Goal: Task Accomplishment & Management: Complete application form

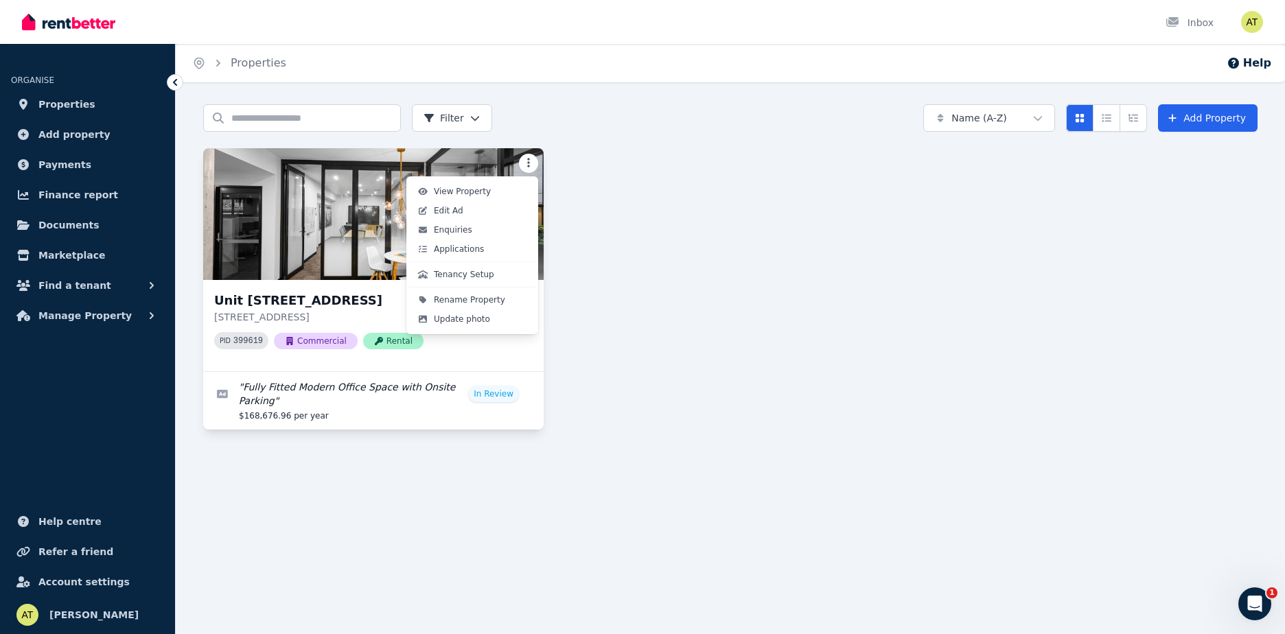
click at [529, 162] on html "Open main menu Inbox Open user menu ORGANISE Properties Add property Payments F…" at bounding box center [642, 317] width 1285 height 634
click at [630, 309] on html "Open main menu Inbox Open user menu ORGANISE Properties Add property Payments F…" at bounding box center [642, 317] width 1285 height 634
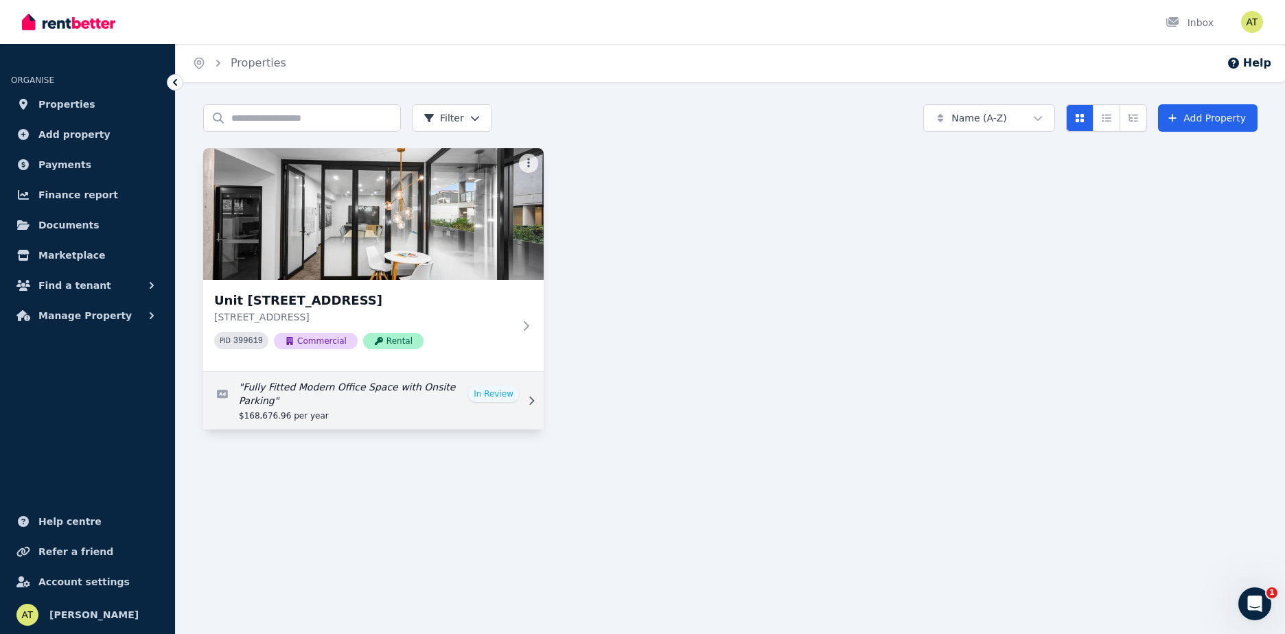
click at [512, 394] on link "Edit listing: Fully Fitted Modern Office Space with Onsite Parking" at bounding box center [373, 401] width 340 height 58
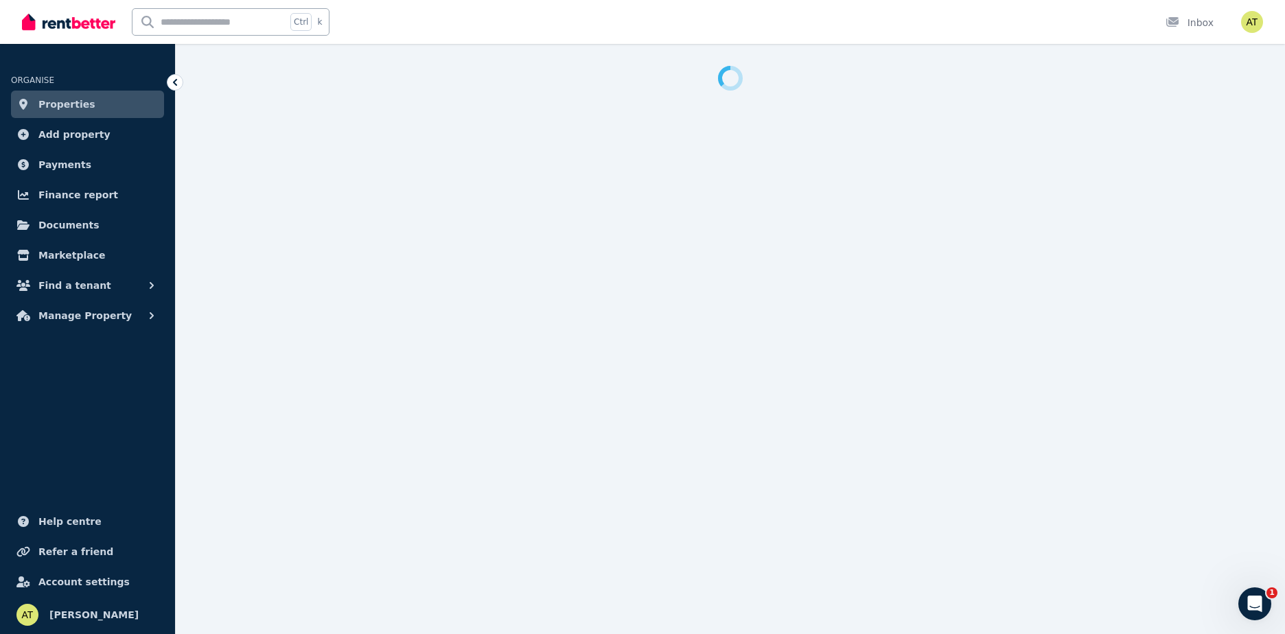
select select "***"
select select "**********"
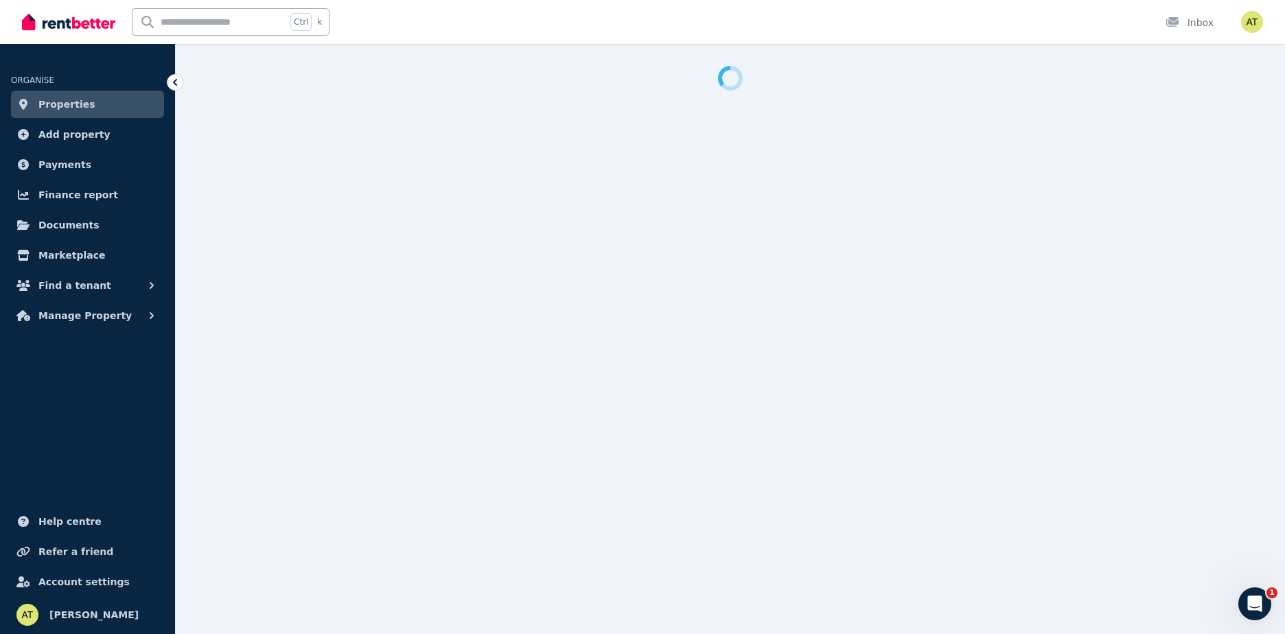
select select "**********"
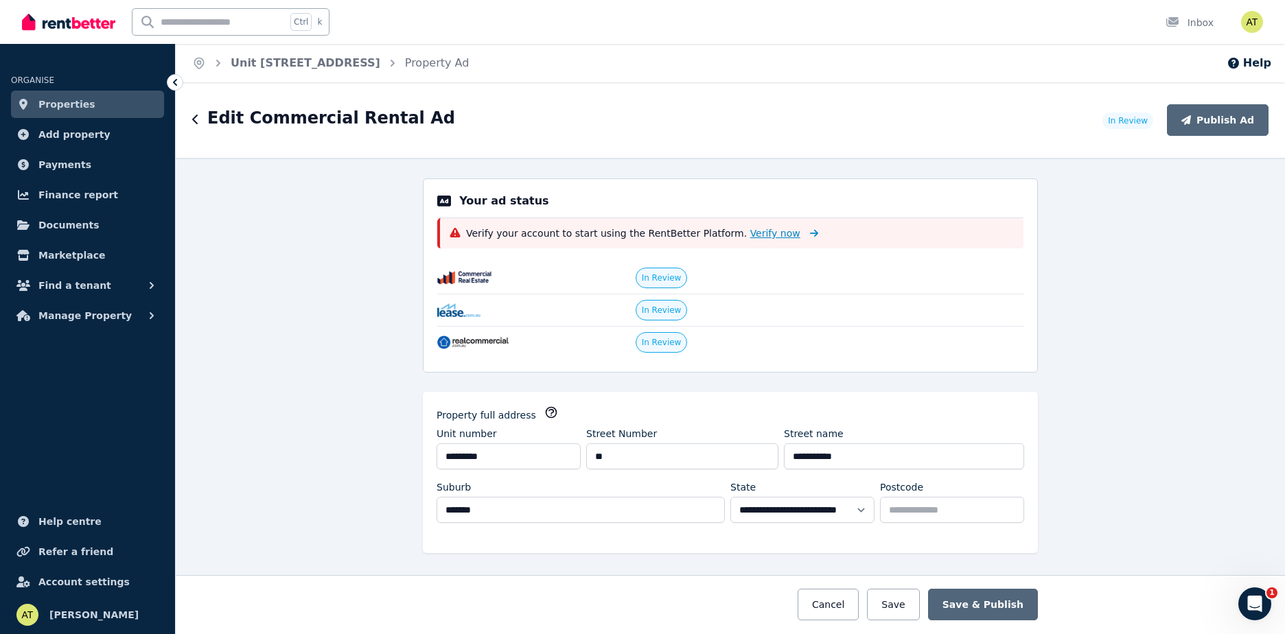
click at [750, 235] on span "Verify now" at bounding box center [775, 233] width 50 height 14
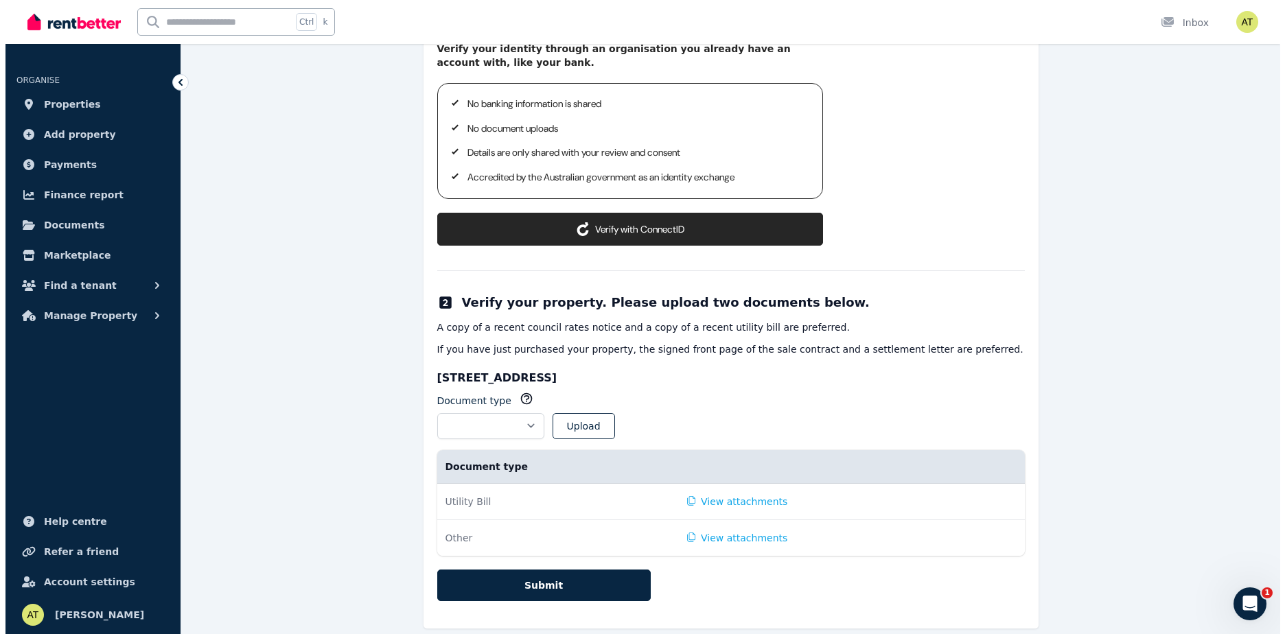
scroll to position [249, 0]
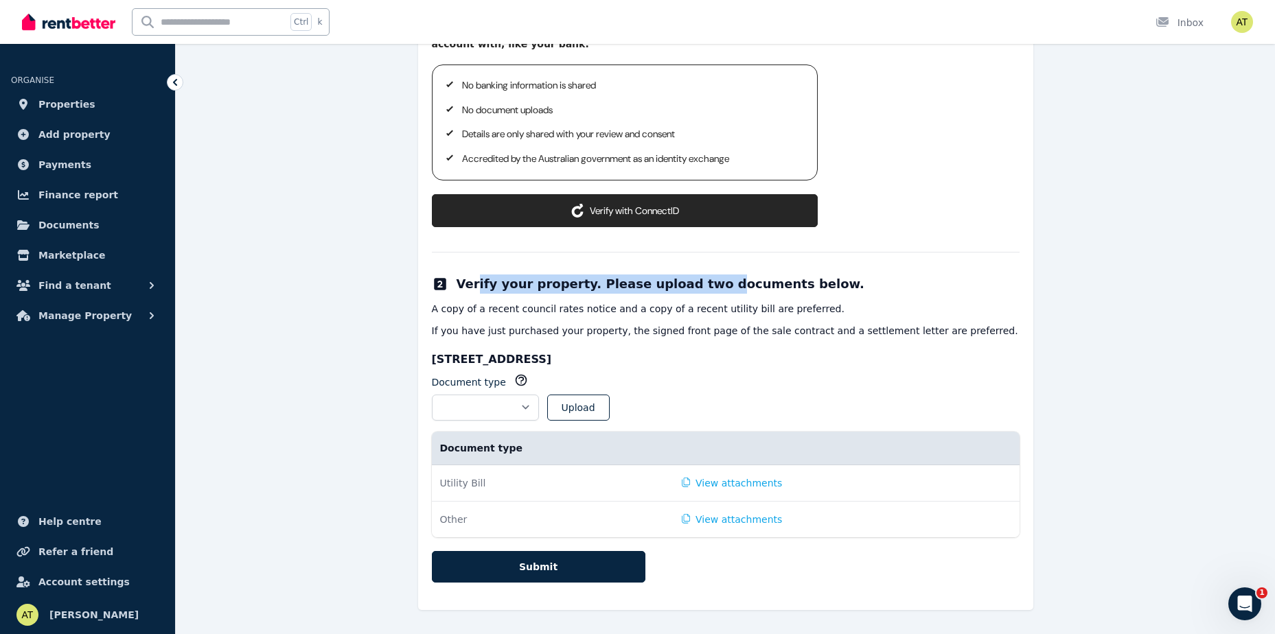
drag, startPoint x: 476, startPoint y: 289, endPoint x: 697, endPoint y: 291, distance: 221.0
click at [697, 291] on h2 "Verify your property. Please upload two documents below." at bounding box center [660, 284] width 408 height 19
drag, startPoint x: 697, startPoint y: 291, endPoint x: 737, endPoint y: 327, distance: 54.0
click at [737, 327] on p "If you have just purchased your property, the signed front page of the sale con…" at bounding box center [726, 331] width 588 height 14
click at [711, 523] on button "View attachments" at bounding box center [732, 520] width 101 height 14
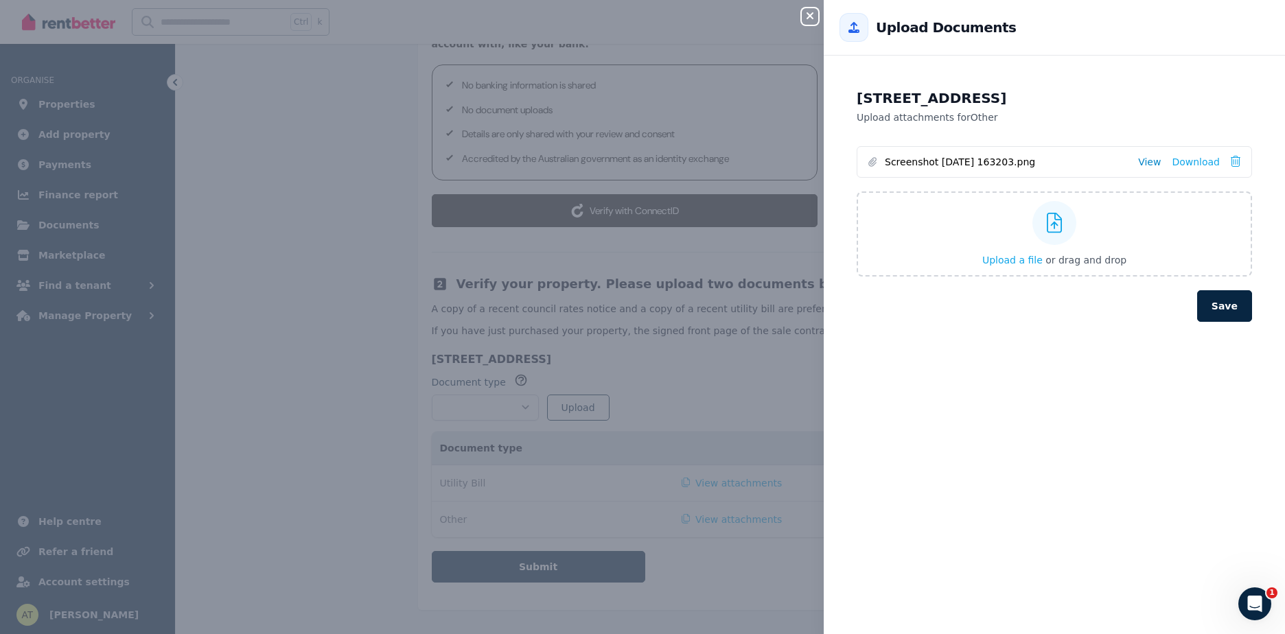
click at [1139, 165] on link "View" at bounding box center [1149, 162] width 23 height 14
click at [808, 16] on icon "button" at bounding box center [810, 15] width 16 height 11
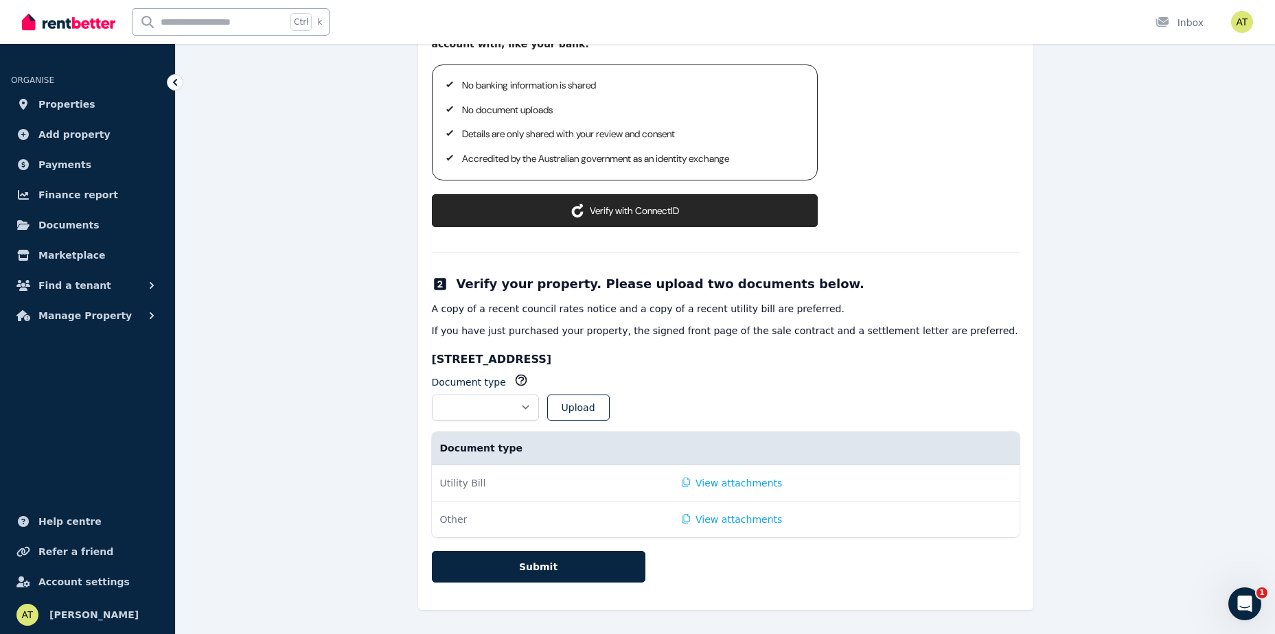
click at [690, 209] on button "Verify with ConnectID" at bounding box center [625, 210] width 386 height 33
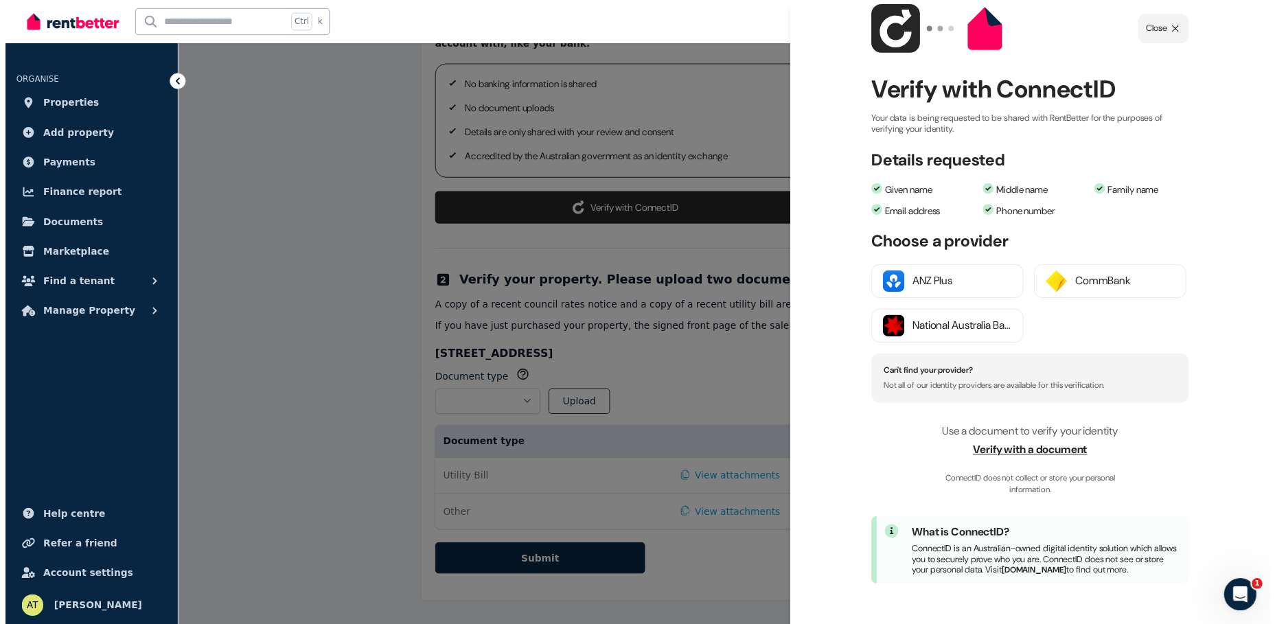
scroll to position [0, 0]
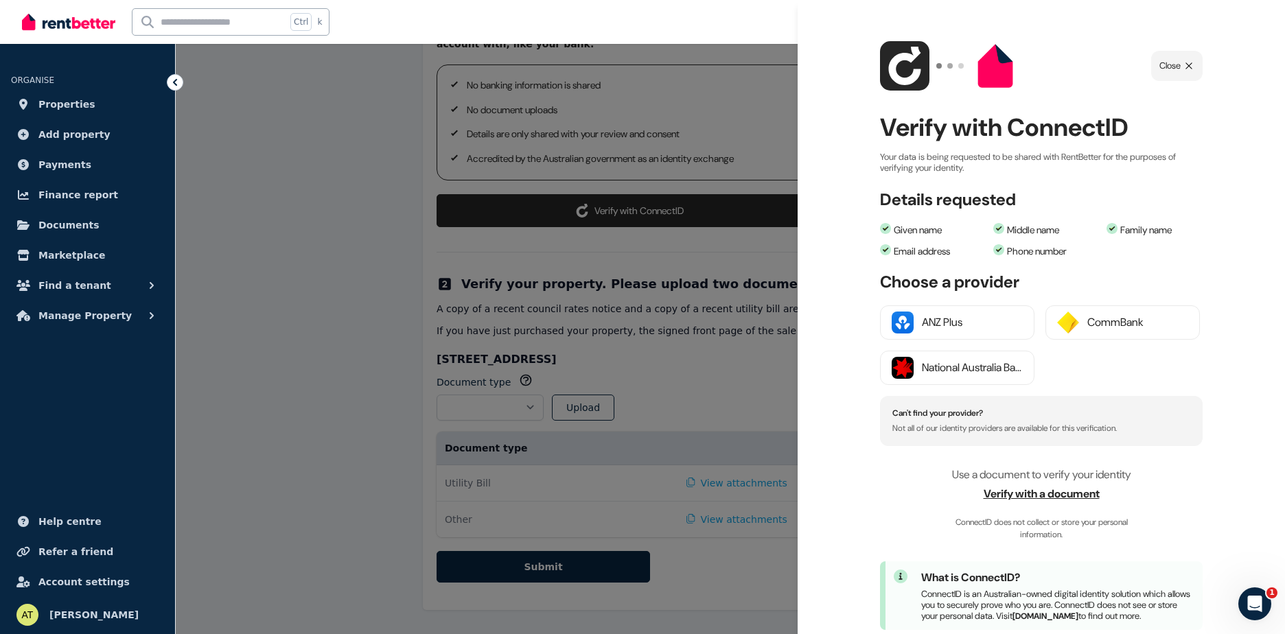
click at [999, 500] on span "Verify with a document" at bounding box center [1041, 494] width 323 height 16
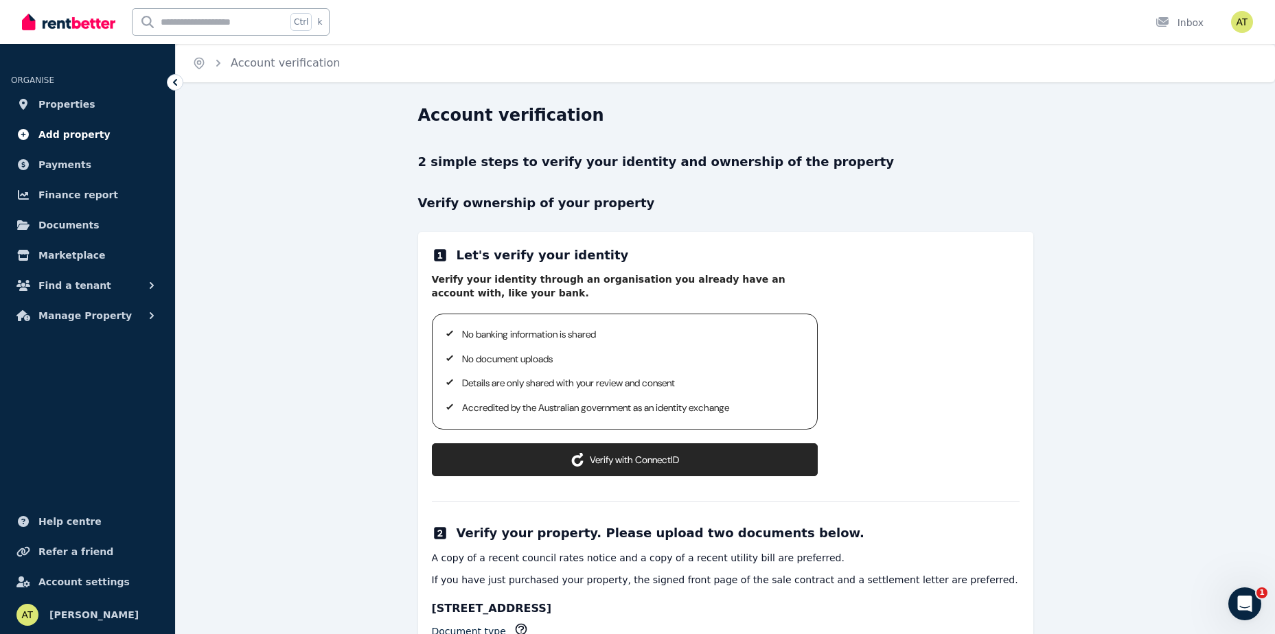
click at [91, 133] on span "Add property" at bounding box center [74, 134] width 72 height 16
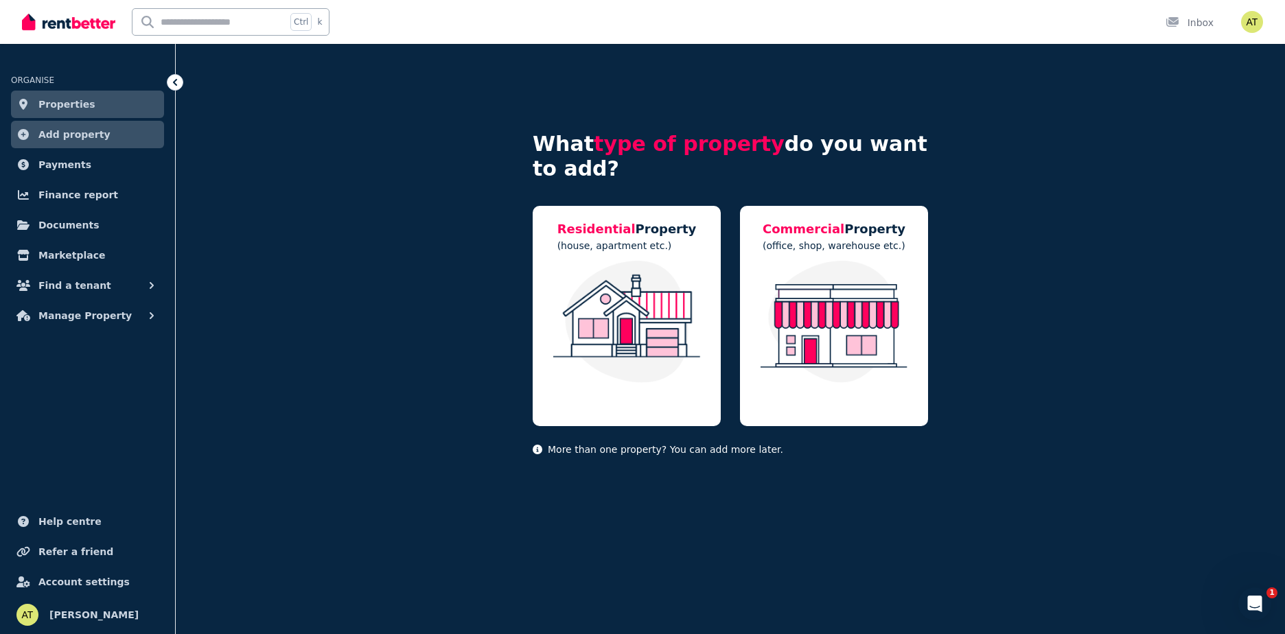
click at [75, 104] on span "Properties" at bounding box center [66, 104] width 57 height 16
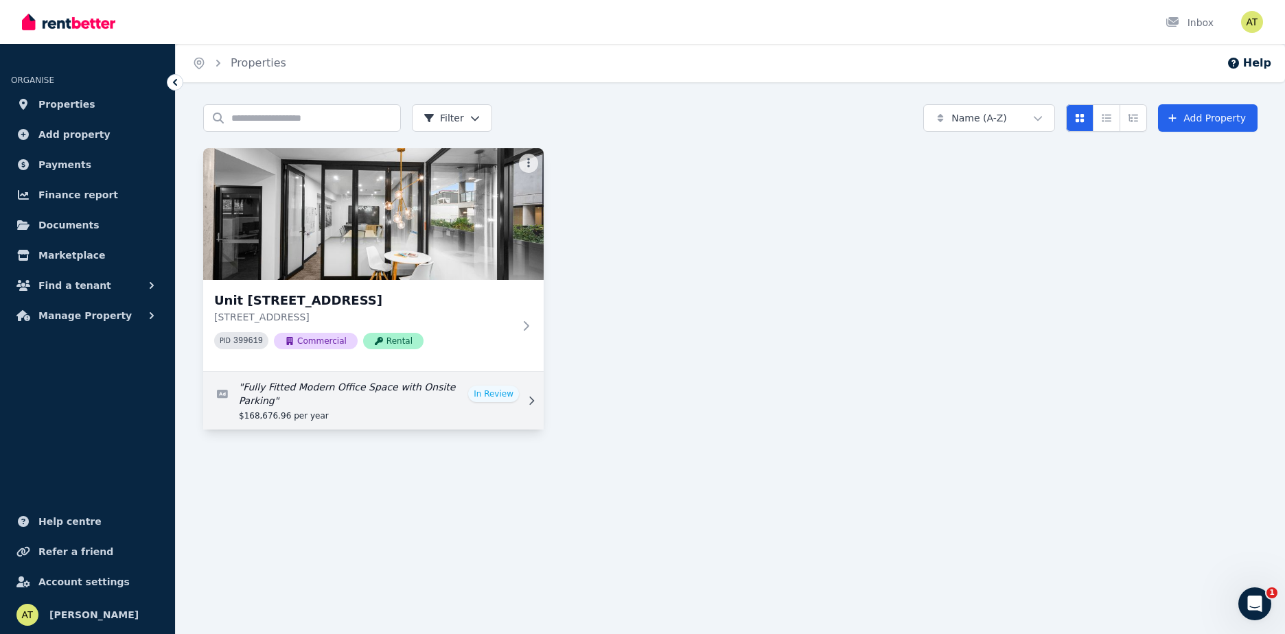
click at [505, 402] on link "Edit listing: Fully Fitted Modern Office Space with Onsite Parking" at bounding box center [373, 401] width 340 height 58
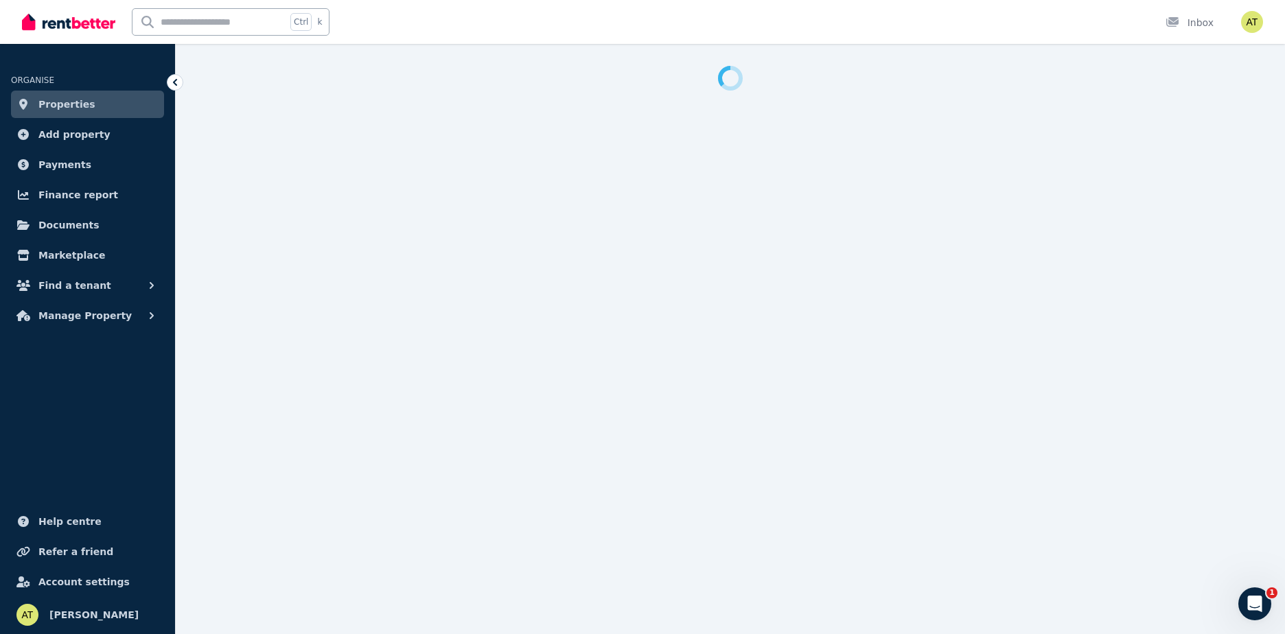
select select "***"
select select "**********"
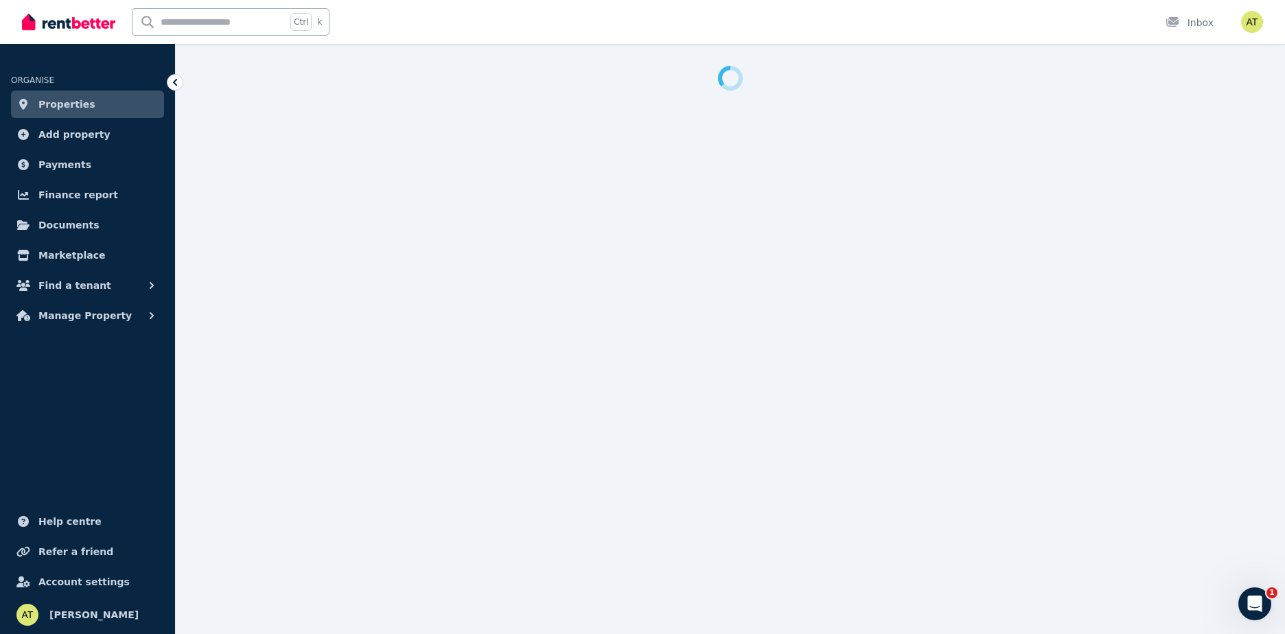
select select "**********"
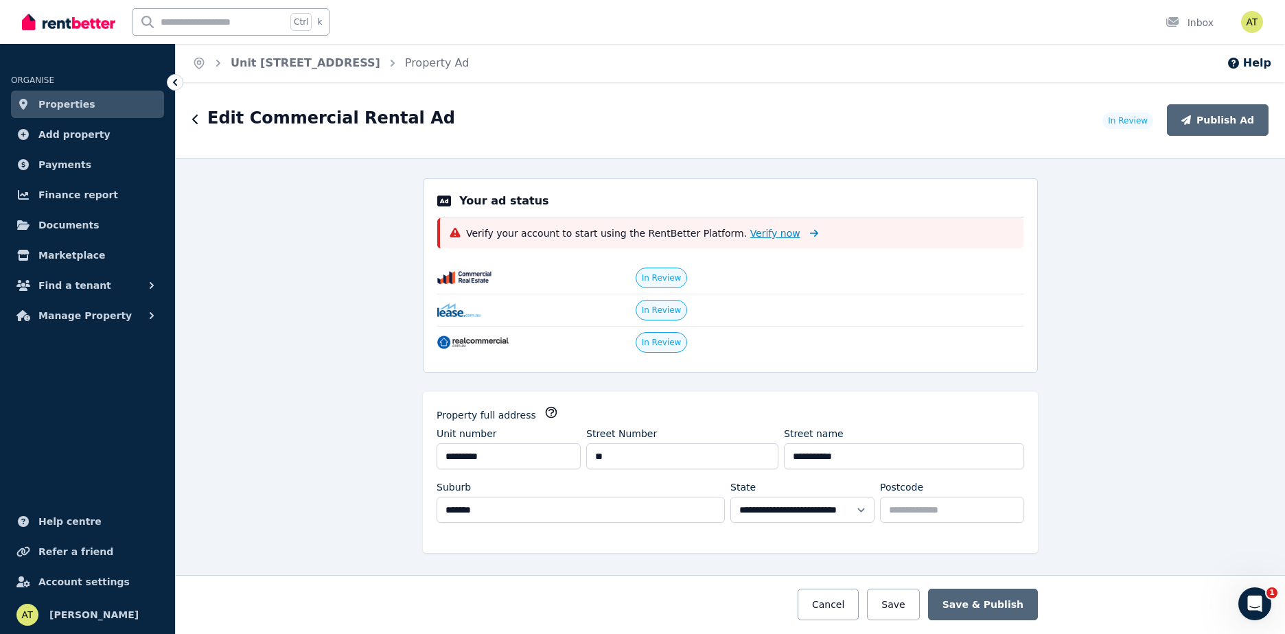
click at [750, 235] on span "Verify now" at bounding box center [775, 233] width 50 height 14
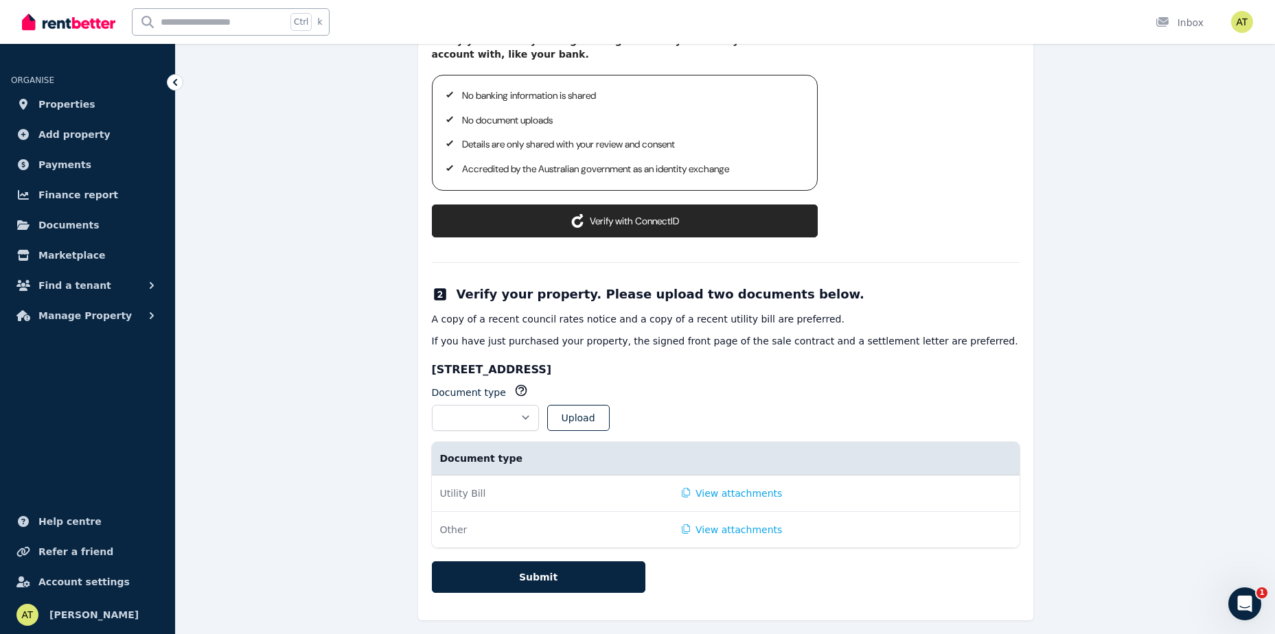
scroll to position [249, 0]
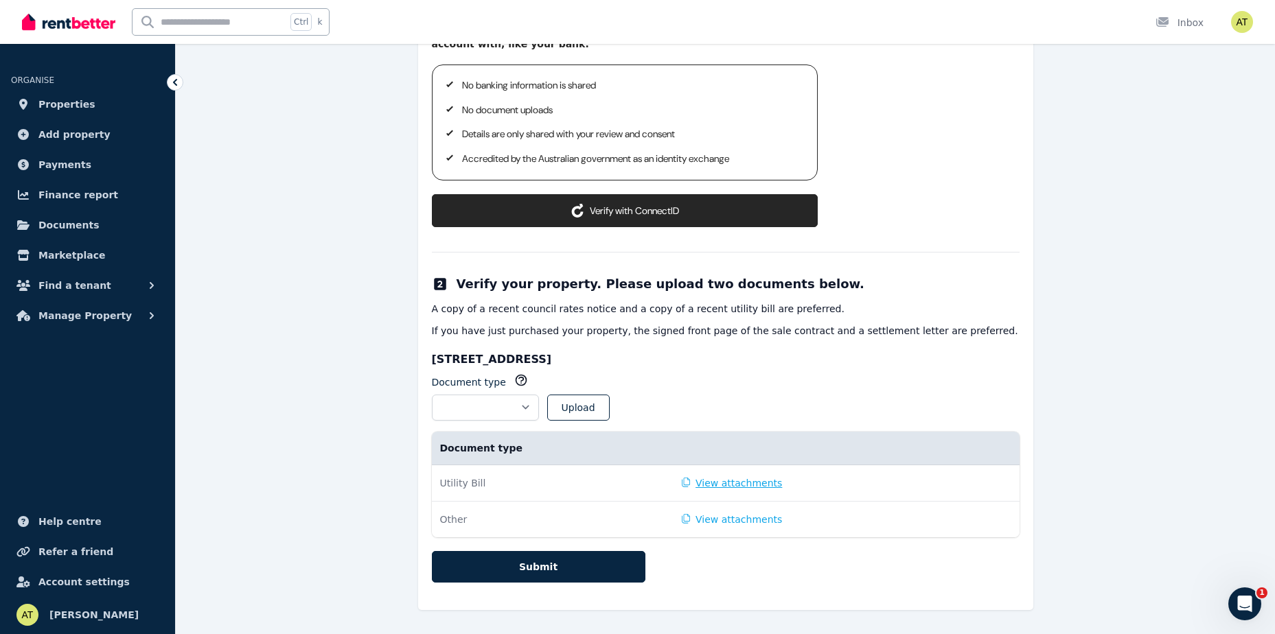
click at [687, 481] on button "View attachments" at bounding box center [732, 483] width 101 height 14
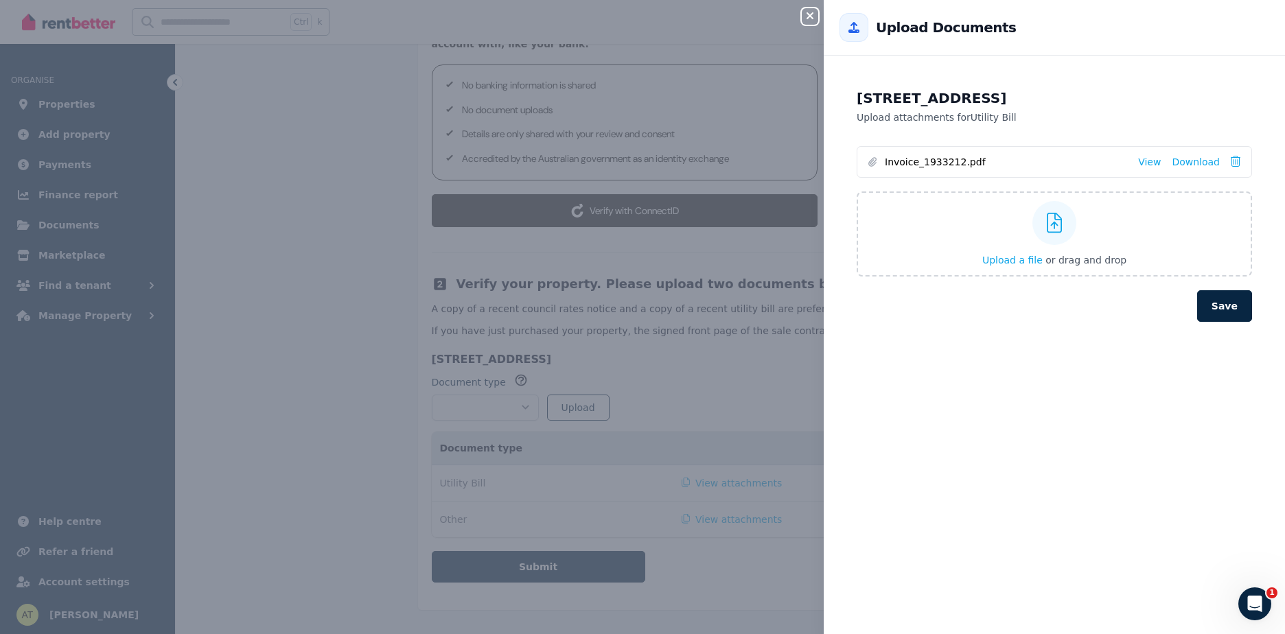
click at [809, 14] on icon "button" at bounding box center [810, 15] width 16 height 11
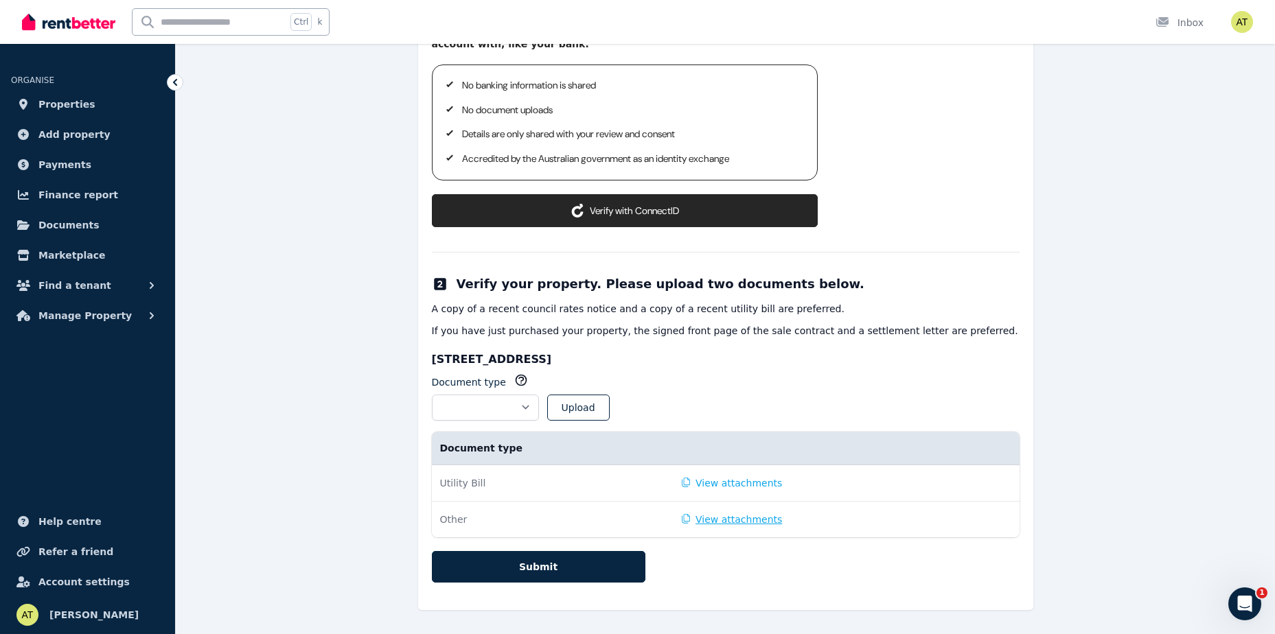
click at [699, 522] on button "View attachments" at bounding box center [732, 520] width 101 height 14
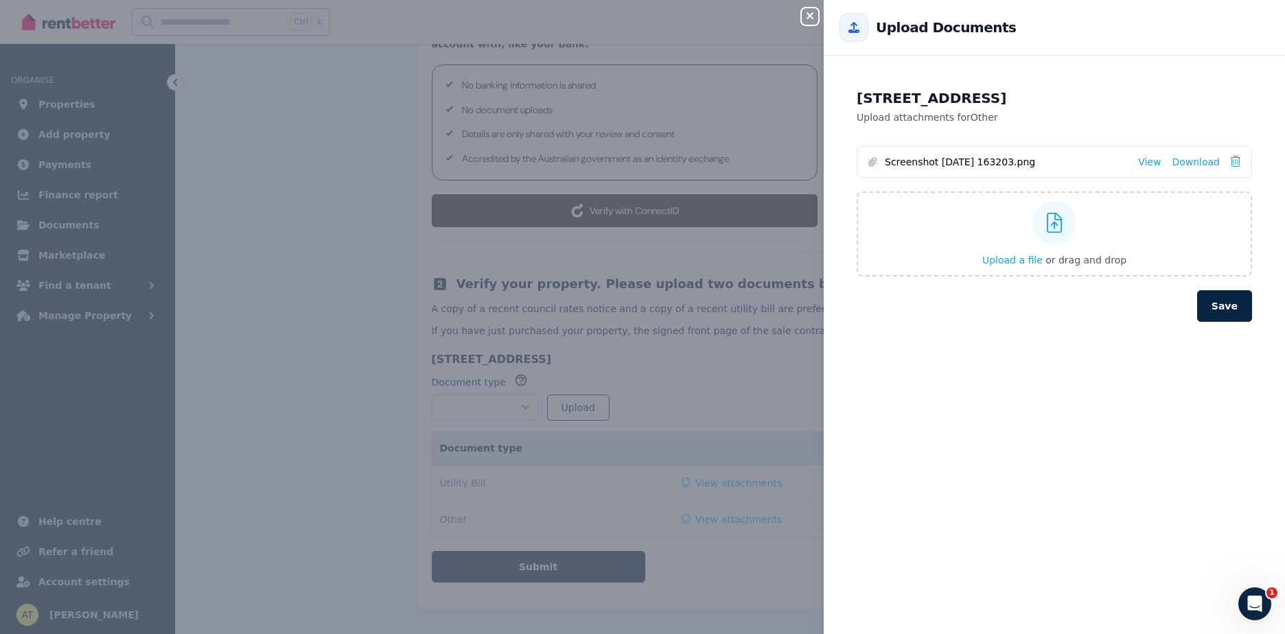
click at [811, 19] on icon "button" at bounding box center [810, 15] width 16 height 11
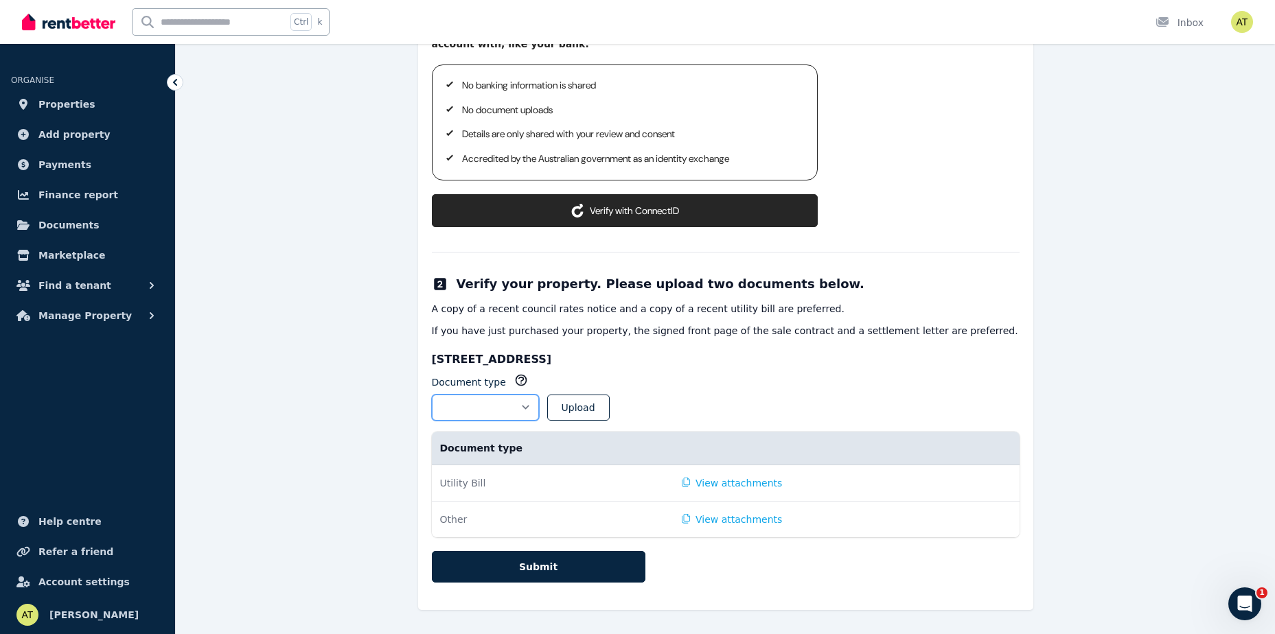
click at [539, 413] on select "**********" at bounding box center [485, 408] width 107 height 26
click at [783, 381] on div "**********" at bounding box center [726, 402] width 588 height 58
drag, startPoint x: 480, startPoint y: 309, endPoint x: 740, endPoint y: 312, distance: 259.5
click at [740, 312] on p "A copy of a recent council rates notice and a copy of a recent utility bill are…" at bounding box center [726, 309] width 588 height 14
click at [730, 407] on div "**********" at bounding box center [726, 402] width 588 height 58
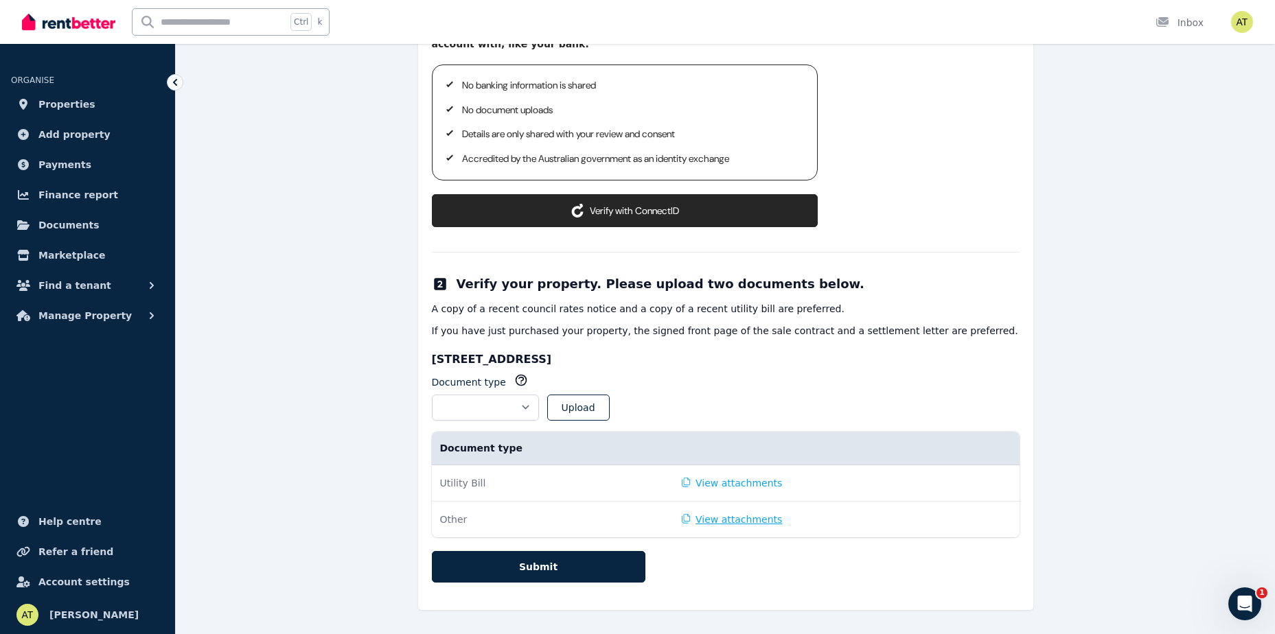
click at [708, 517] on button "View attachments" at bounding box center [732, 520] width 101 height 14
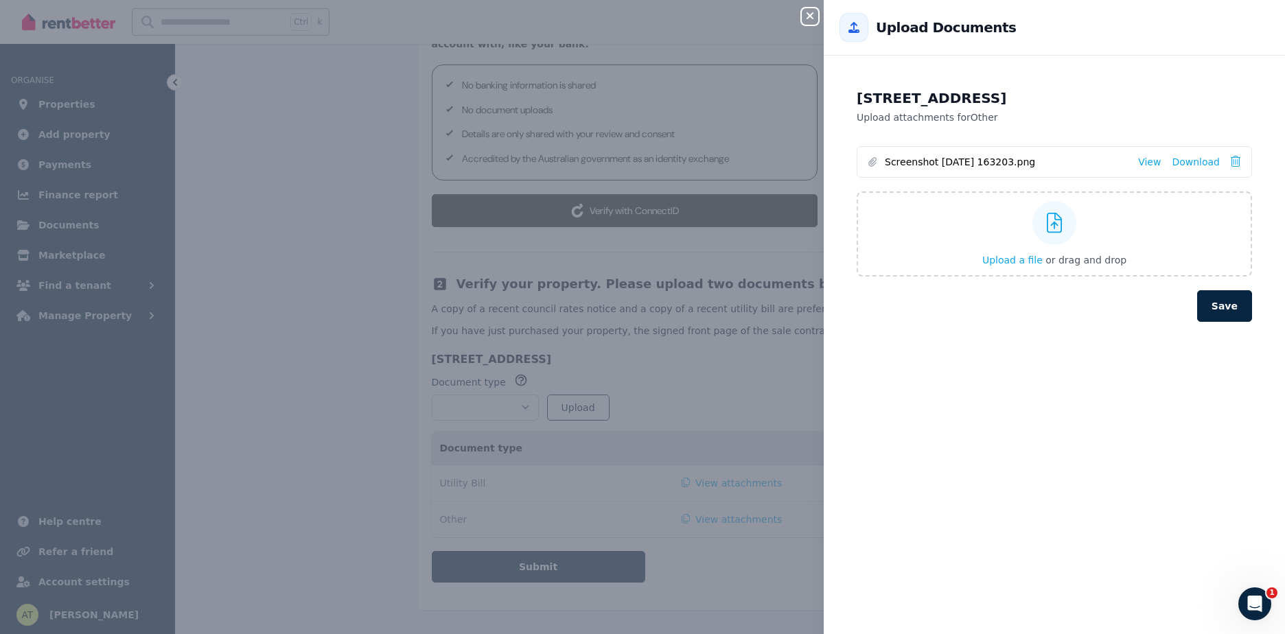
click at [1220, 161] on li "Screenshot 2025-09-01 163203.png View Download" at bounding box center [1054, 162] width 394 height 30
click at [1231, 159] on icon at bounding box center [1236, 161] width 10 height 11
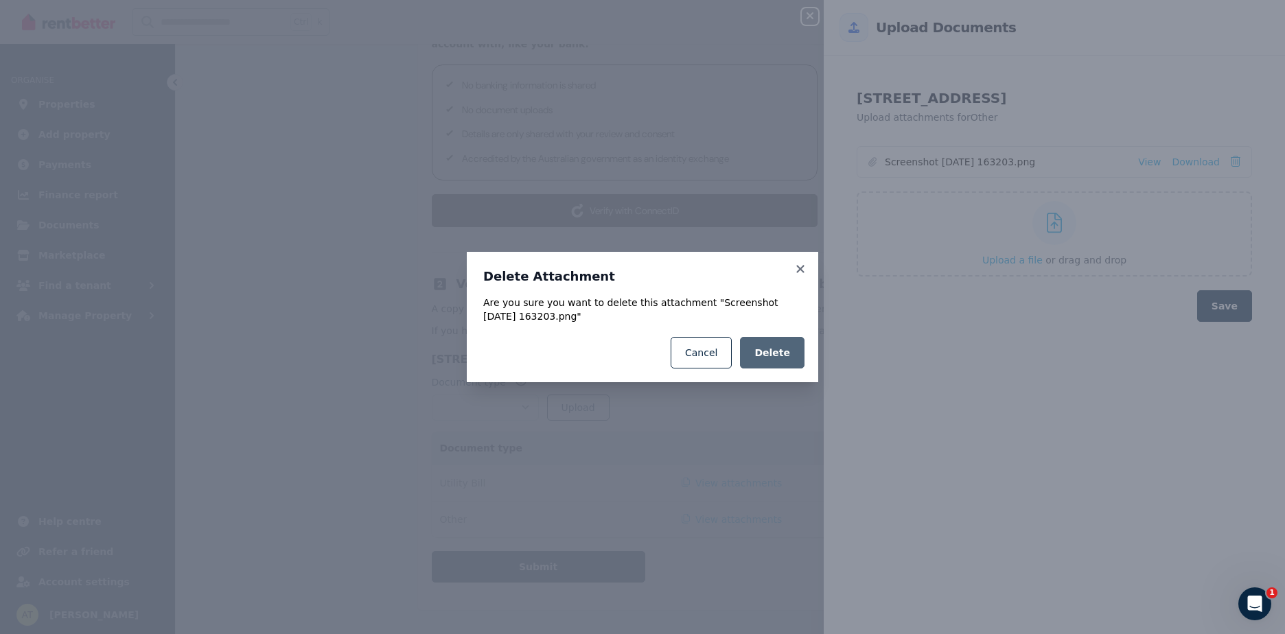
click at [791, 358] on button "Delete" at bounding box center [772, 353] width 65 height 32
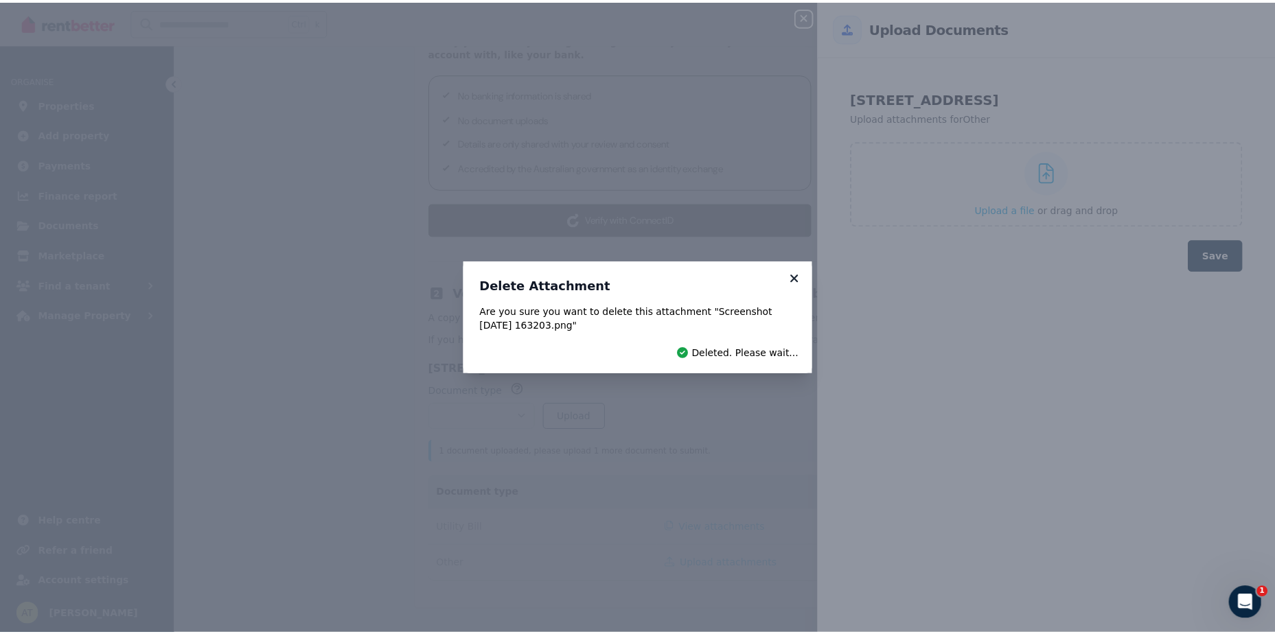
scroll to position [240, 0]
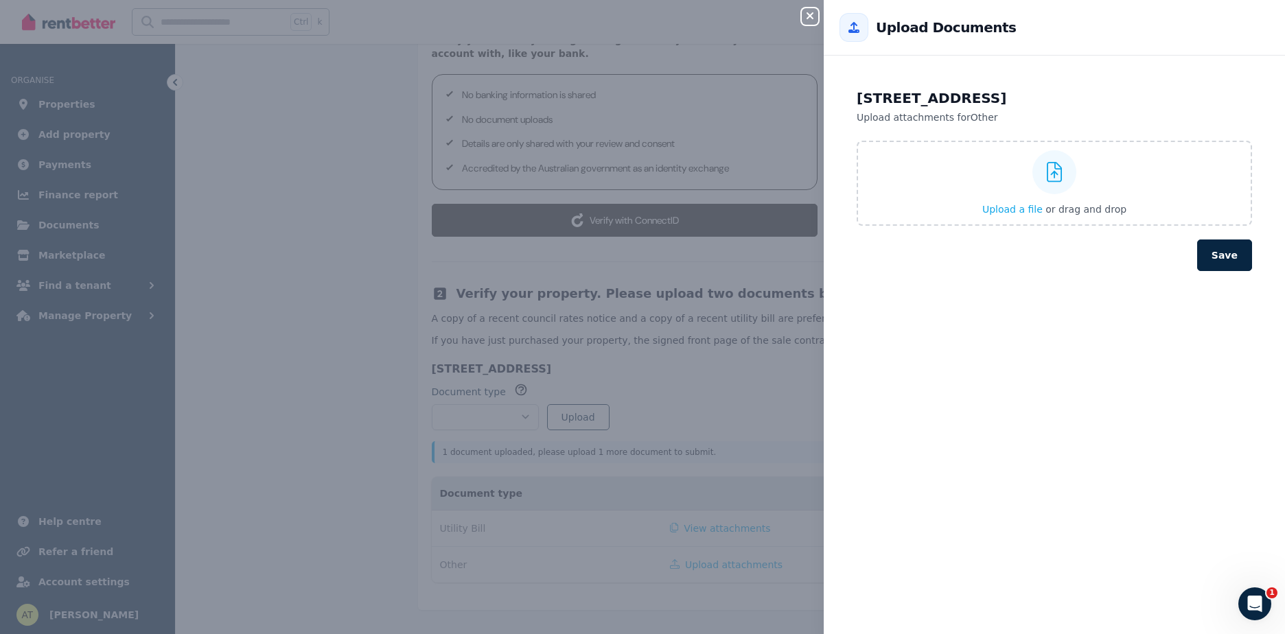
click at [683, 530] on div "Close panel Back to Upload Documents Unit 101a/27 Lonsdale St, Braddon ACT 2612…" at bounding box center [642, 317] width 1285 height 634
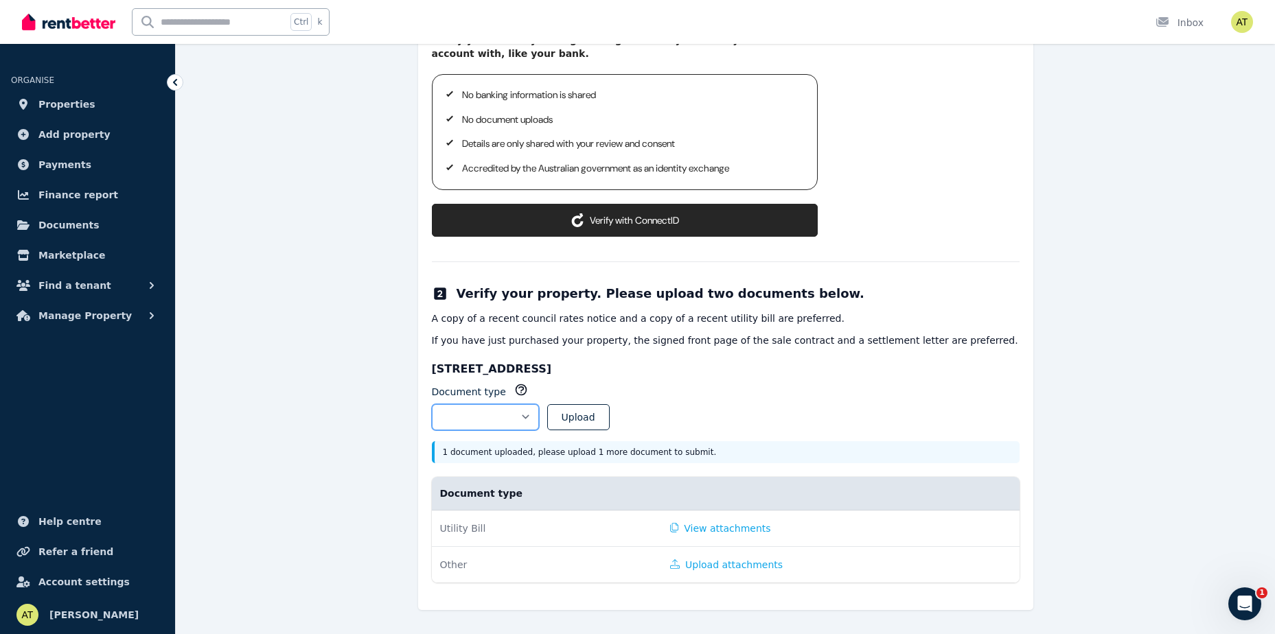
click at [539, 419] on select "**********" at bounding box center [485, 417] width 107 height 26
select select "**********"
click at [432, 404] on select "**********" at bounding box center [485, 417] width 107 height 26
click at [606, 420] on button "Upload" at bounding box center [578, 417] width 62 height 26
select select
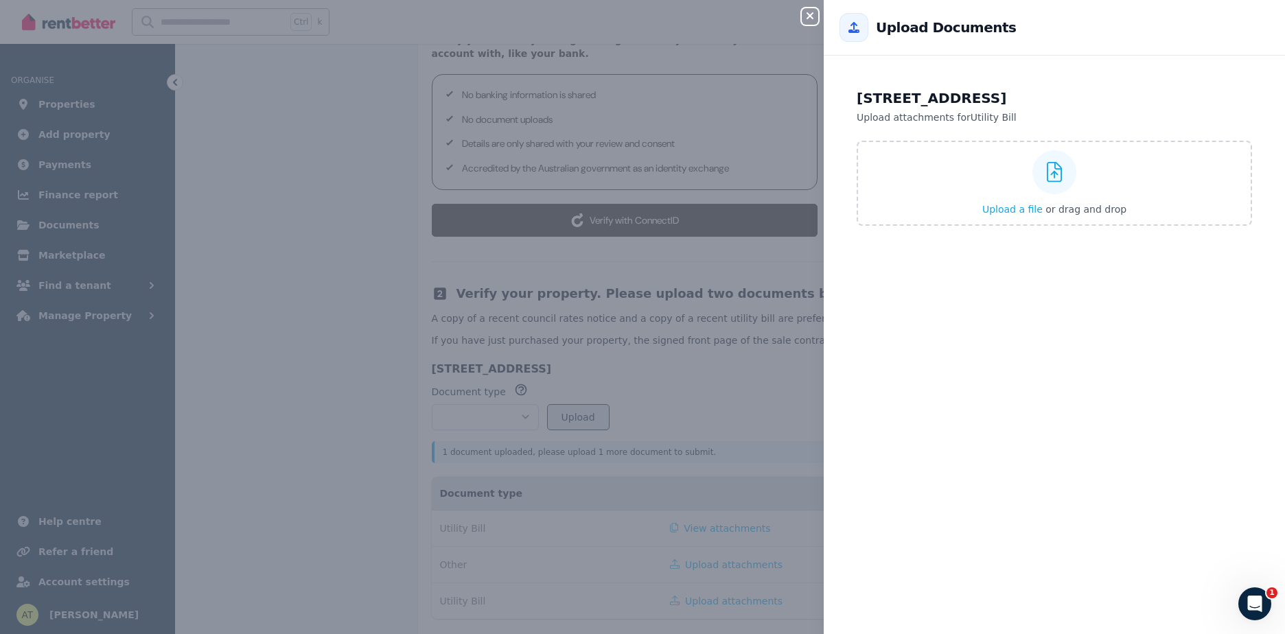
click at [809, 19] on icon "button" at bounding box center [810, 15] width 16 height 11
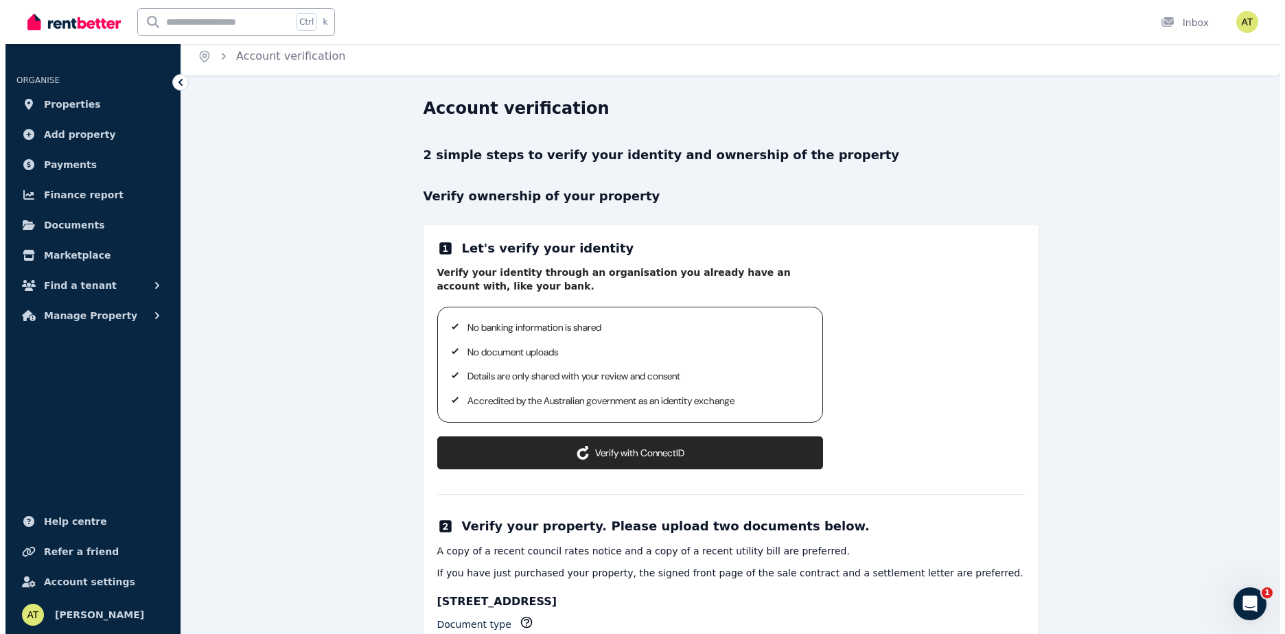
scroll to position [1, 0]
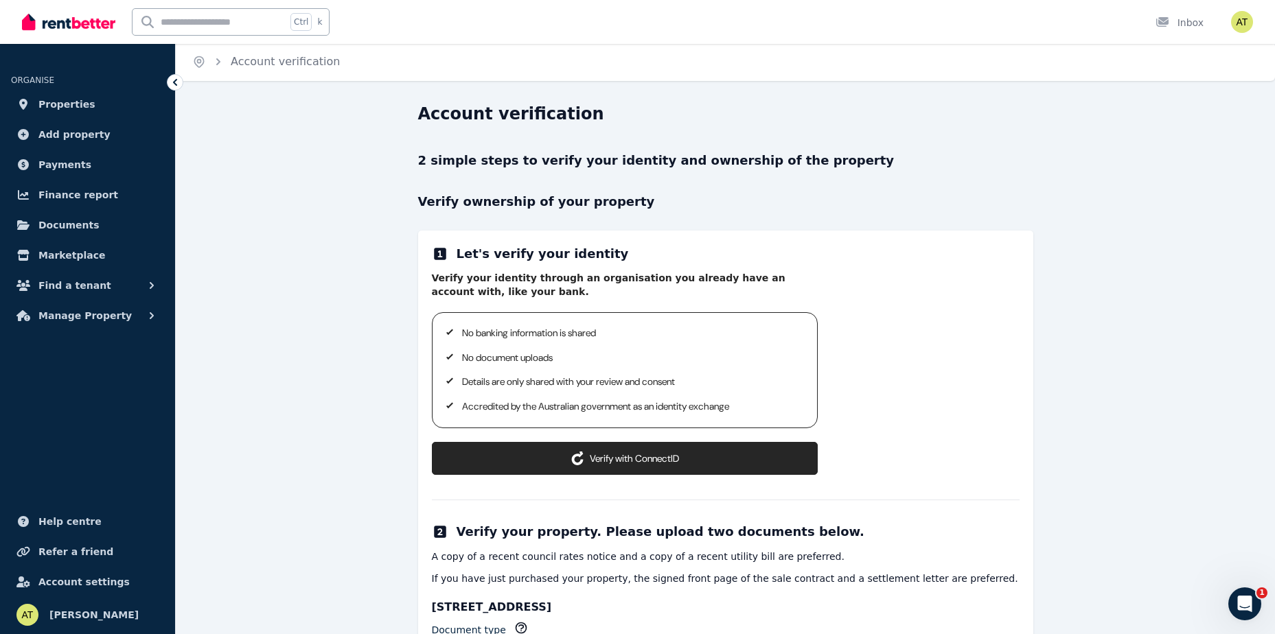
click at [649, 450] on button "Verify with ConnectID" at bounding box center [625, 458] width 386 height 33
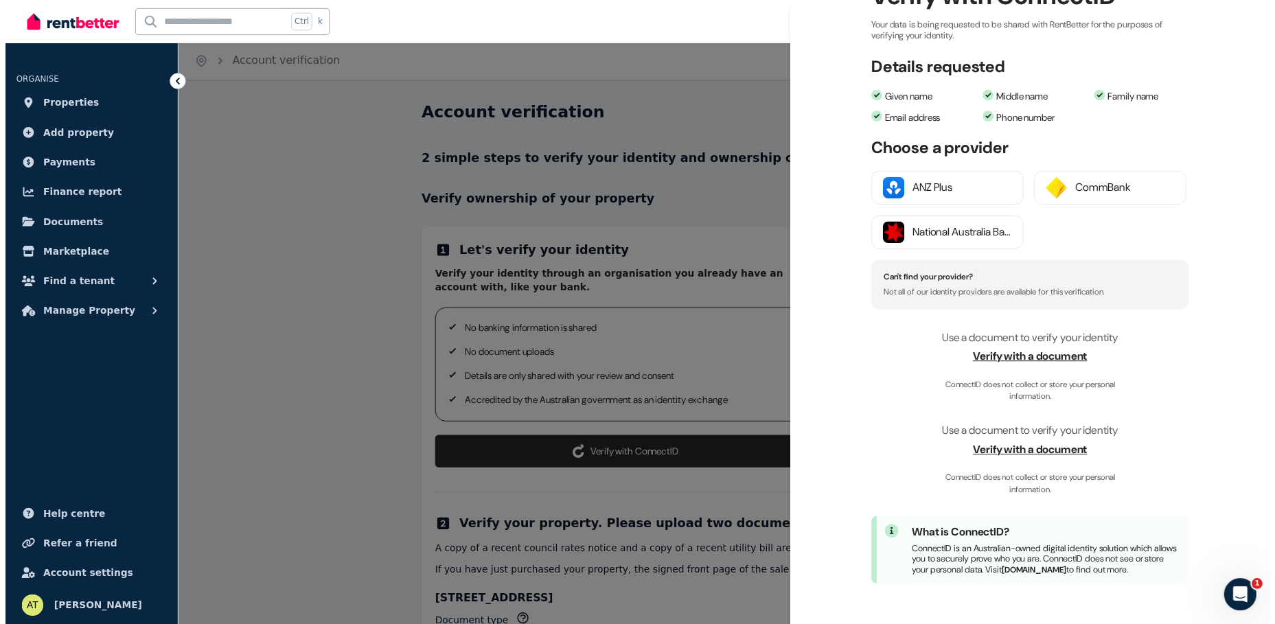
scroll to position [143, 0]
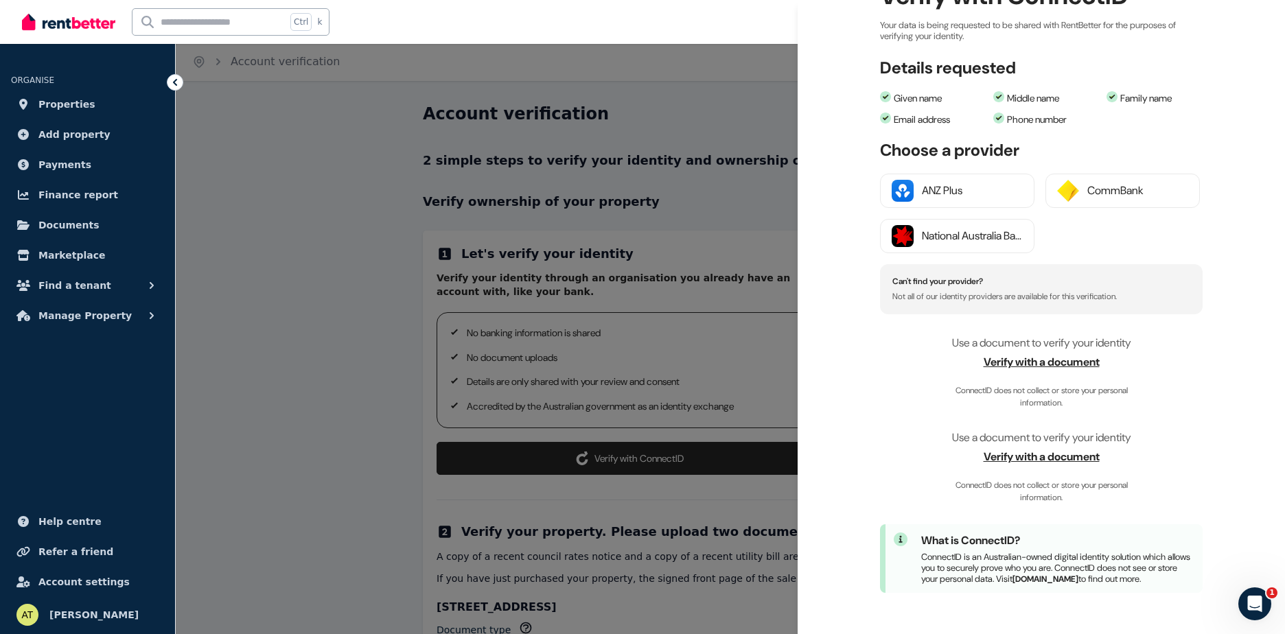
click at [1051, 354] on span "Verify with a document" at bounding box center [1041, 362] width 323 height 16
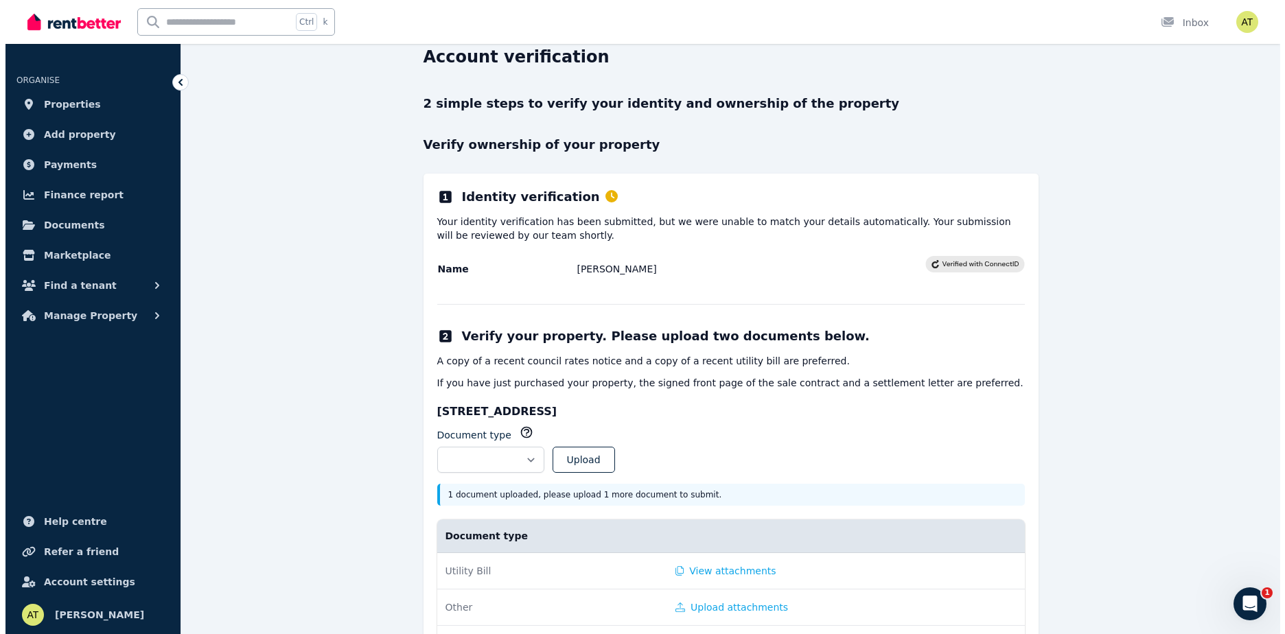
scroll to position [137, 0]
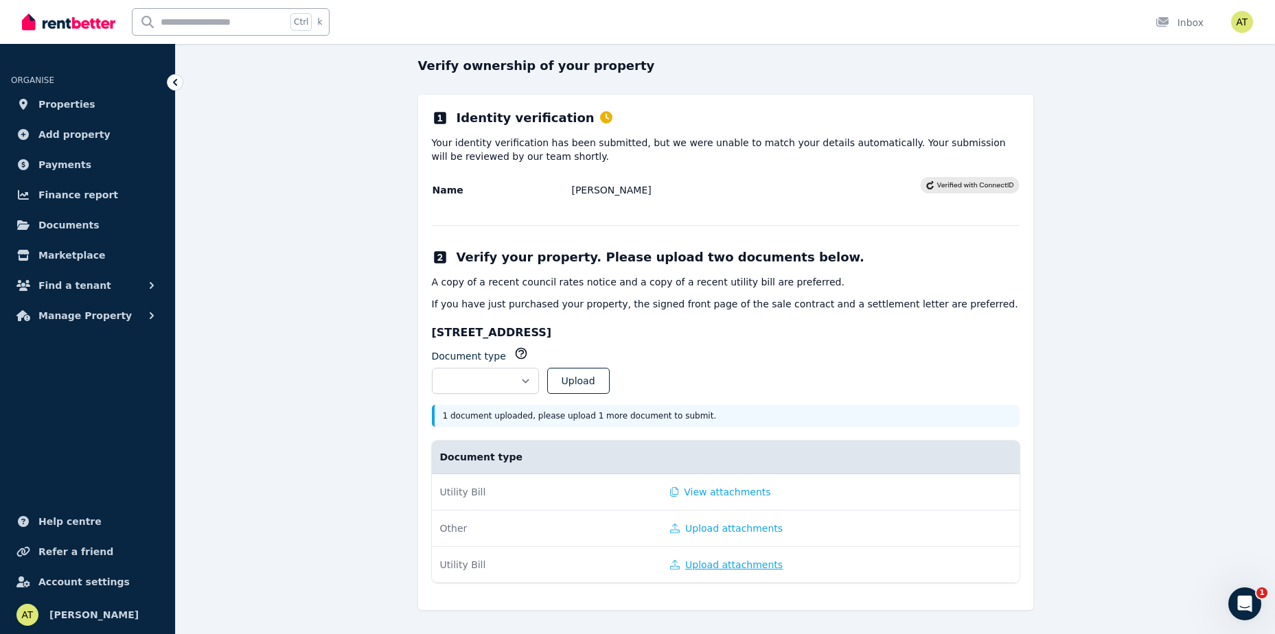
click at [709, 564] on button "Upload attachments" at bounding box center [726, 565] width 113 height 14
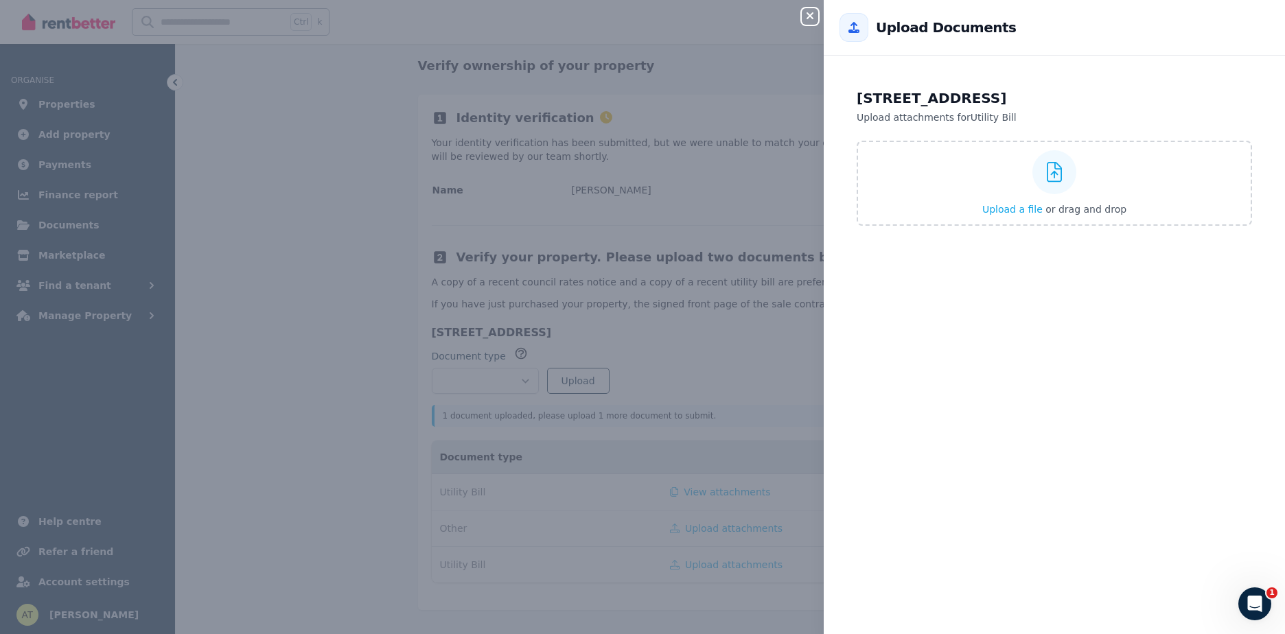
click at [814, 12] on icon "button" at bounding box center [810, 15] width 16 height 11
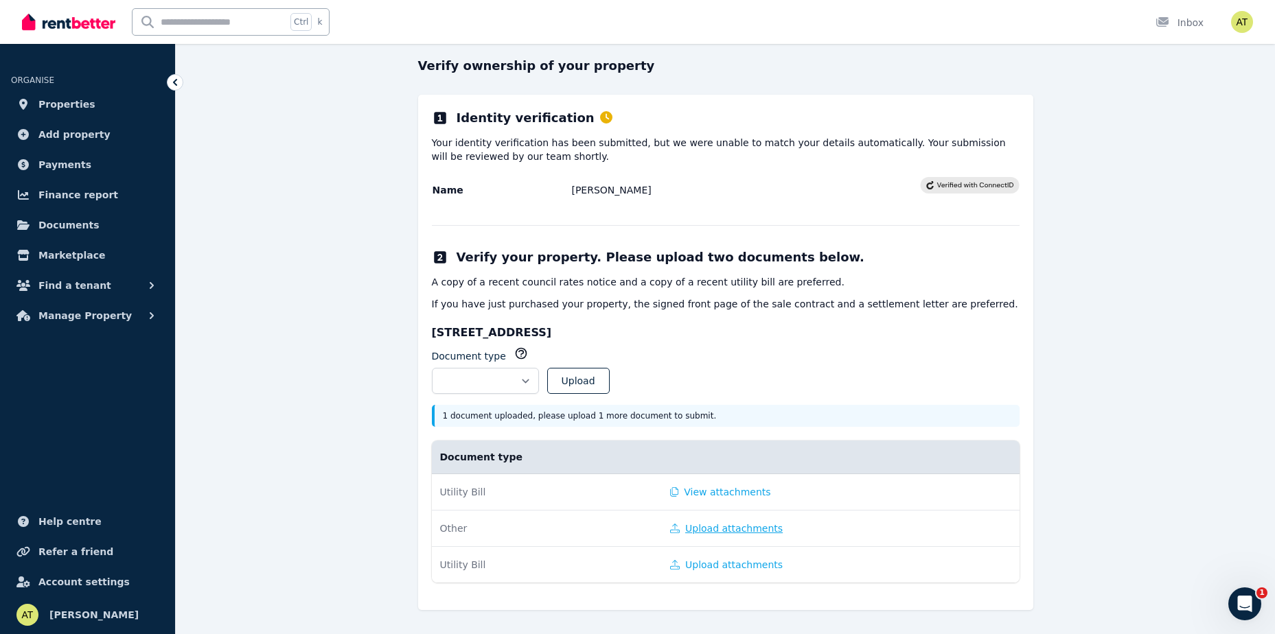
click at [682, 529] on button "Upload attachments" at bounding box center [726, 529] width 113 height 14
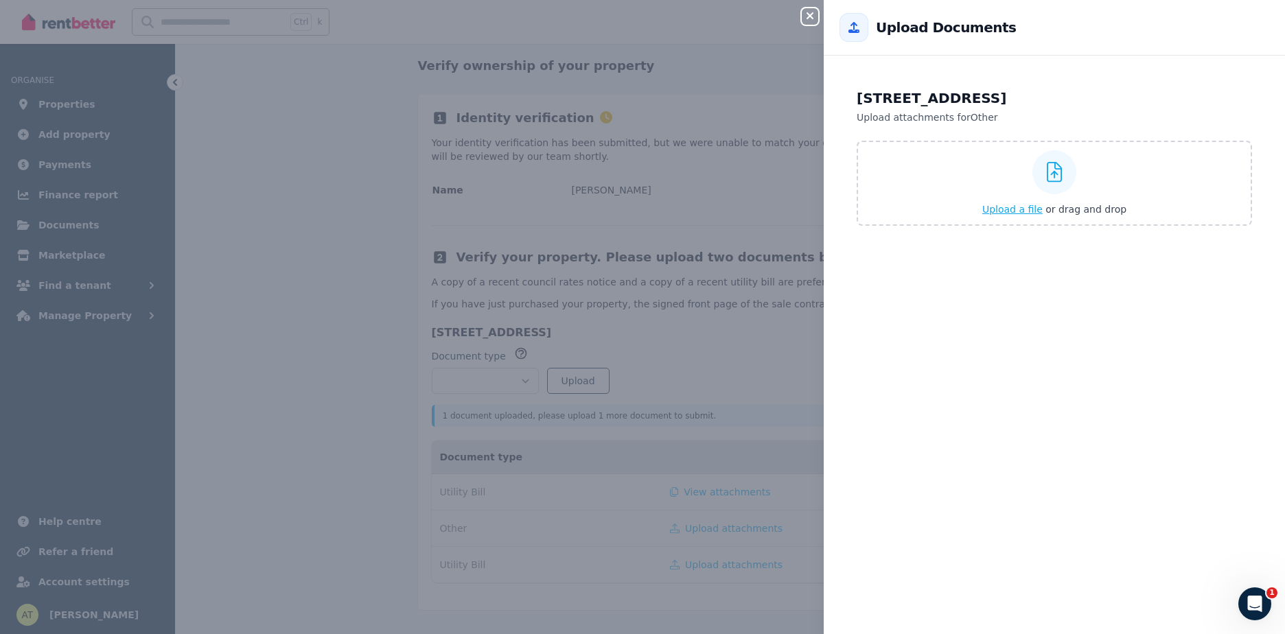
click at [1014, 214] on span "Upload a file" at bounding box center [1012, 209] width 60 height 11
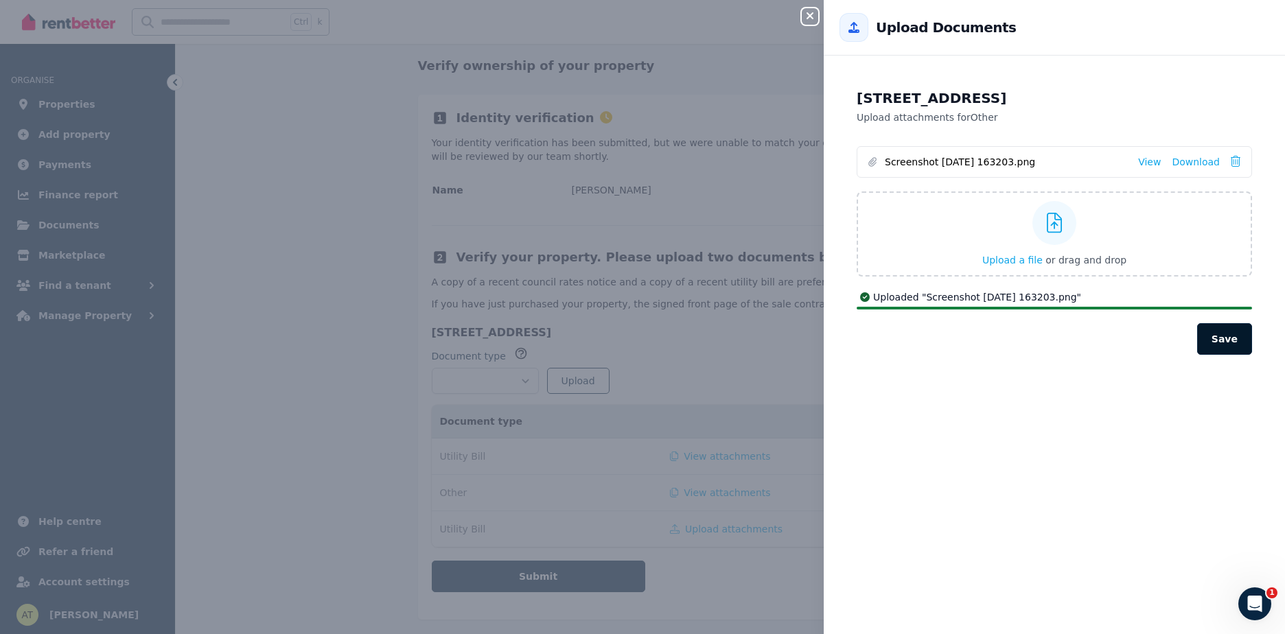
click at [1229, 327] on button "Save" at bounding box center [1224, 339] width 55 height 32
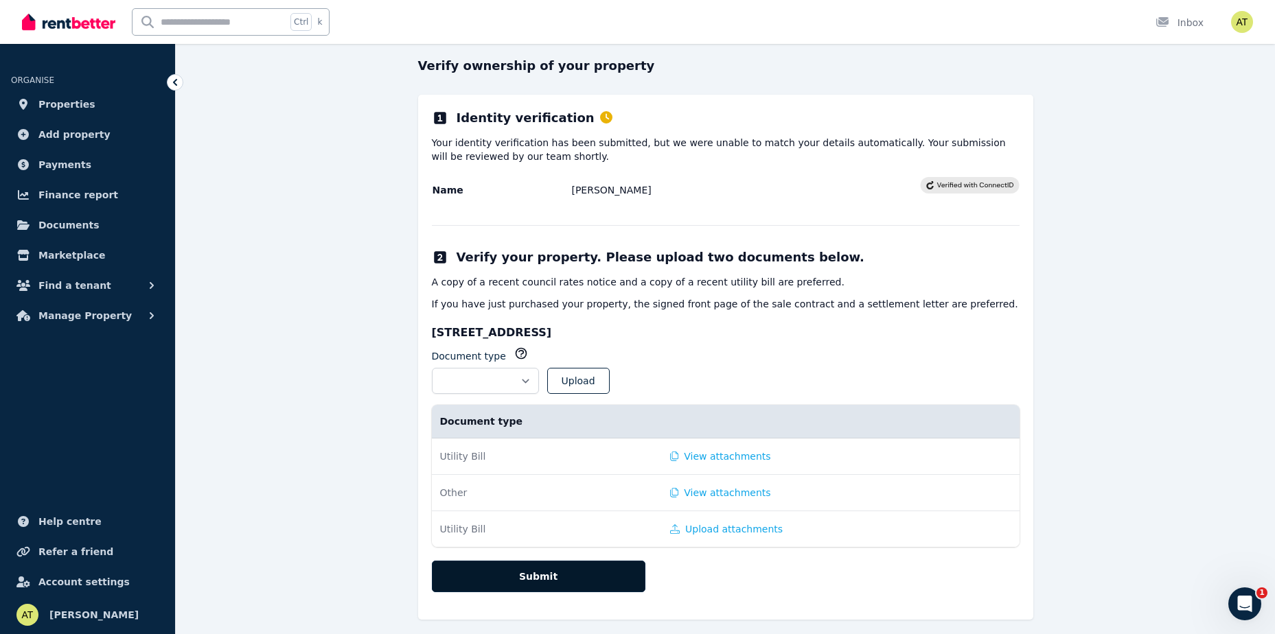
click at [546, 574] on button "Submit" at bounding box center [538, 577] width 213 height 32
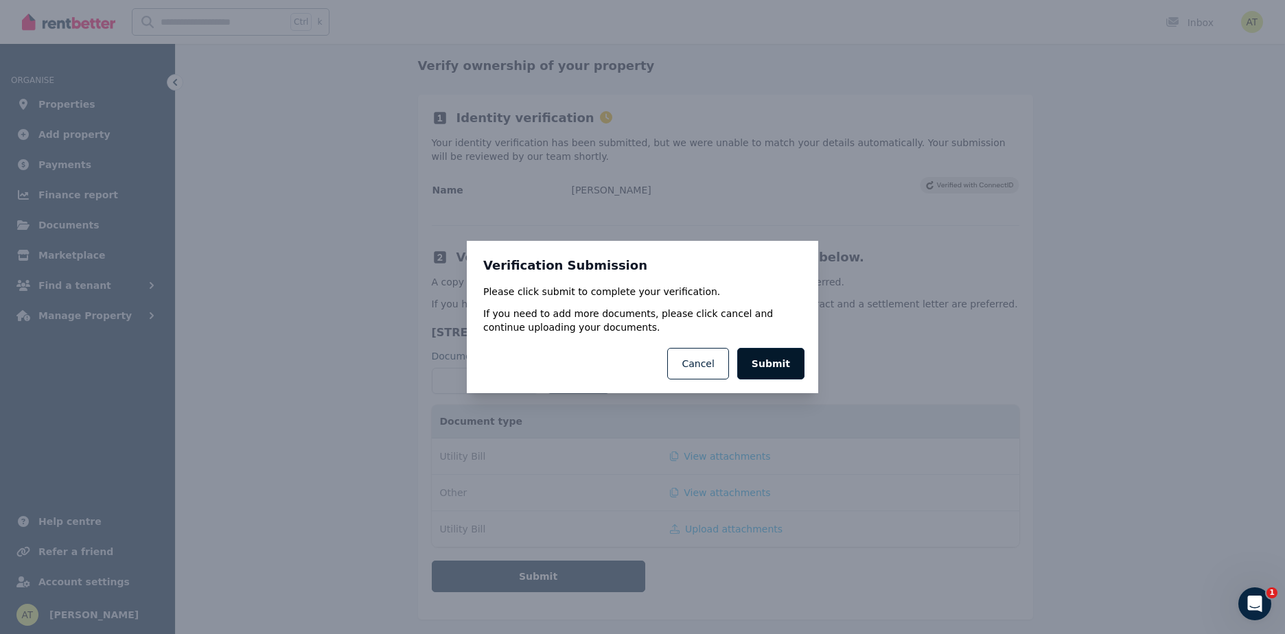
click at [781, 352] on button "Submit" at bounding box center [770, 364] width 67 height 32
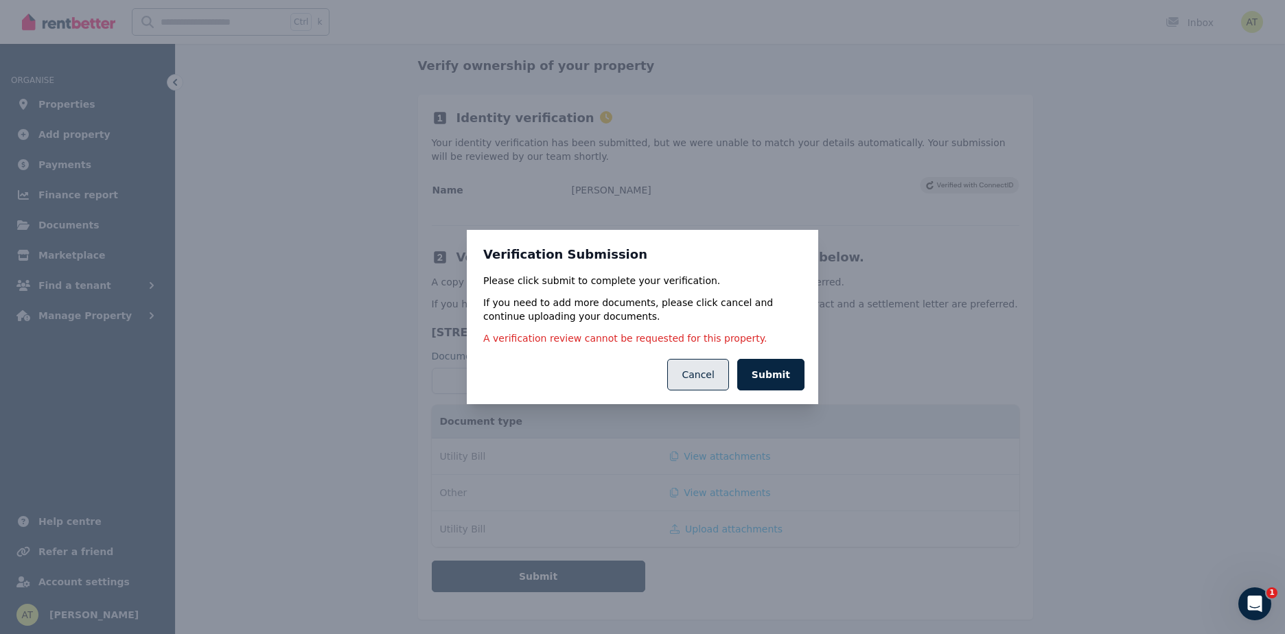
click at [694, 373] on button "Cancel" at bounding box center [697, 375] width 61 height 32
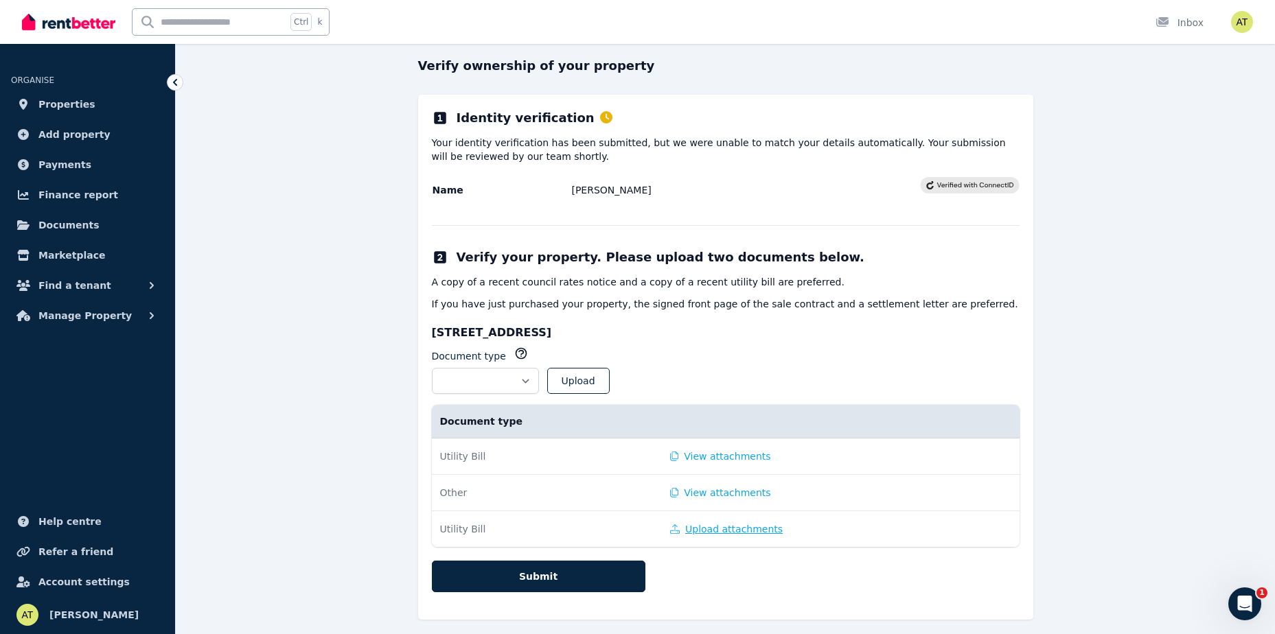
click at [702, 525] on button "Upload attachments" at bounding box center [726, 529] width 113 height 14
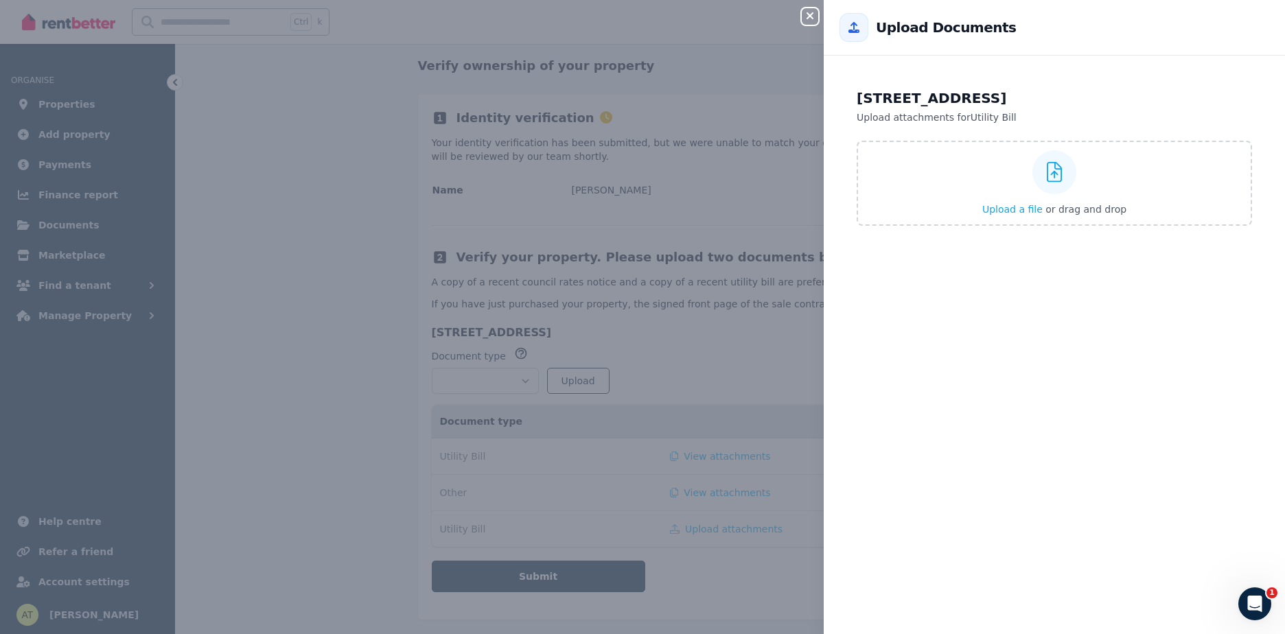
click at [817, 16] on icon "button" at bounding box center [810, 15] width 16 height 11
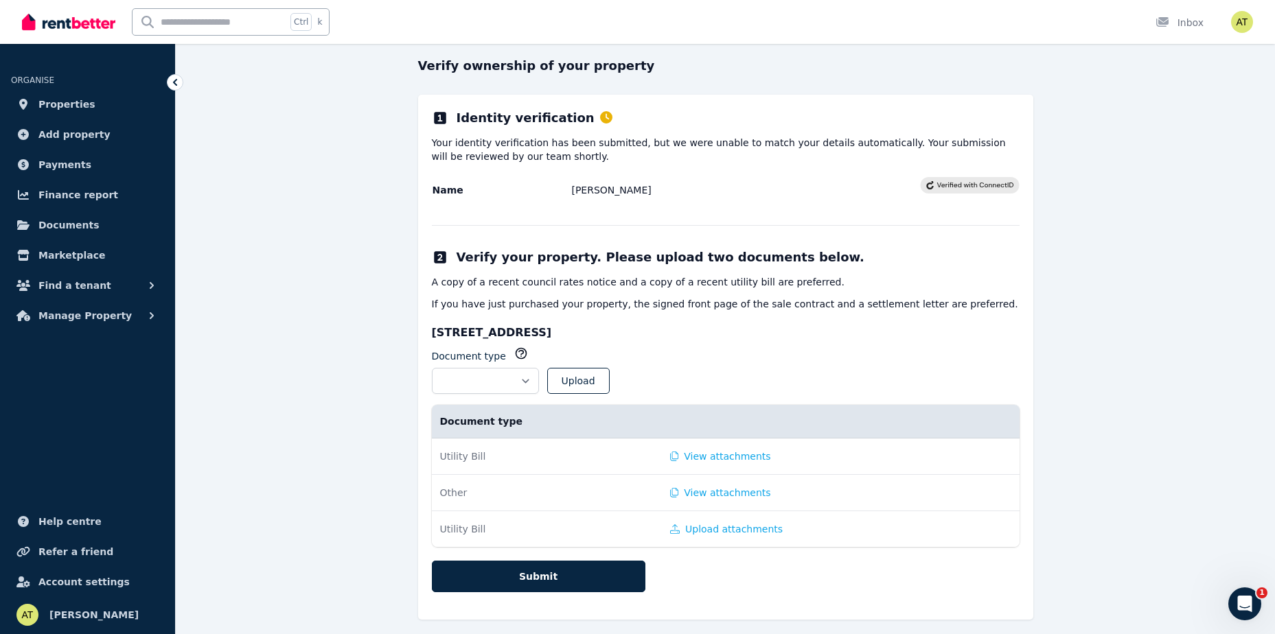
click at [472, 528] on td "Utility Bill" at bounding box center [547, 529] width 231 height 36
click at [701, 527] on button "Upload attachments" at bounding box center [726, 529] width 113 height 14
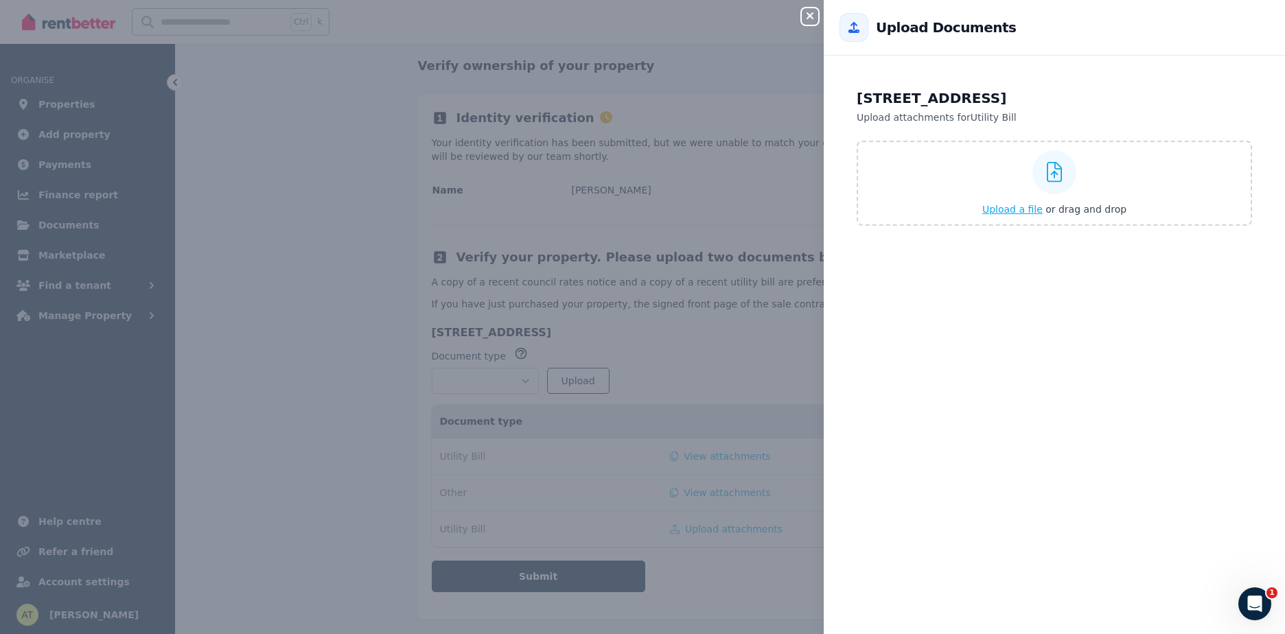
click at [1008, 201] on div "Upload a file or drag and drop" at bounding box center [1054, 183] width 144 height 82
click at [0, 0] on input "Upload a file or drag and drop" at bounding box center [0, 0] width 0 height 0
click at [812, 19] on icon "button" at bounding box center [809, 15] width 7 height 7
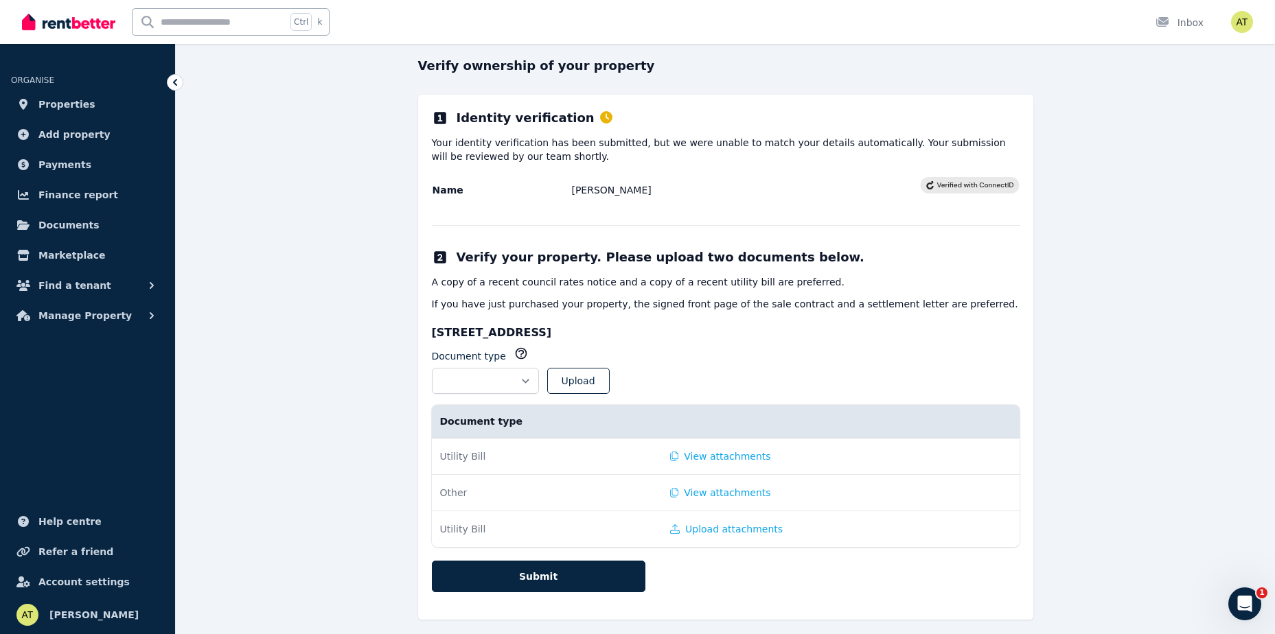
click at [694, 448] on td "View attachments" at bounding box center [812, 457] width 300 height 36
click at [695, 456] on button "View attachments" at bounding box center [720, 457] width 101 height 14
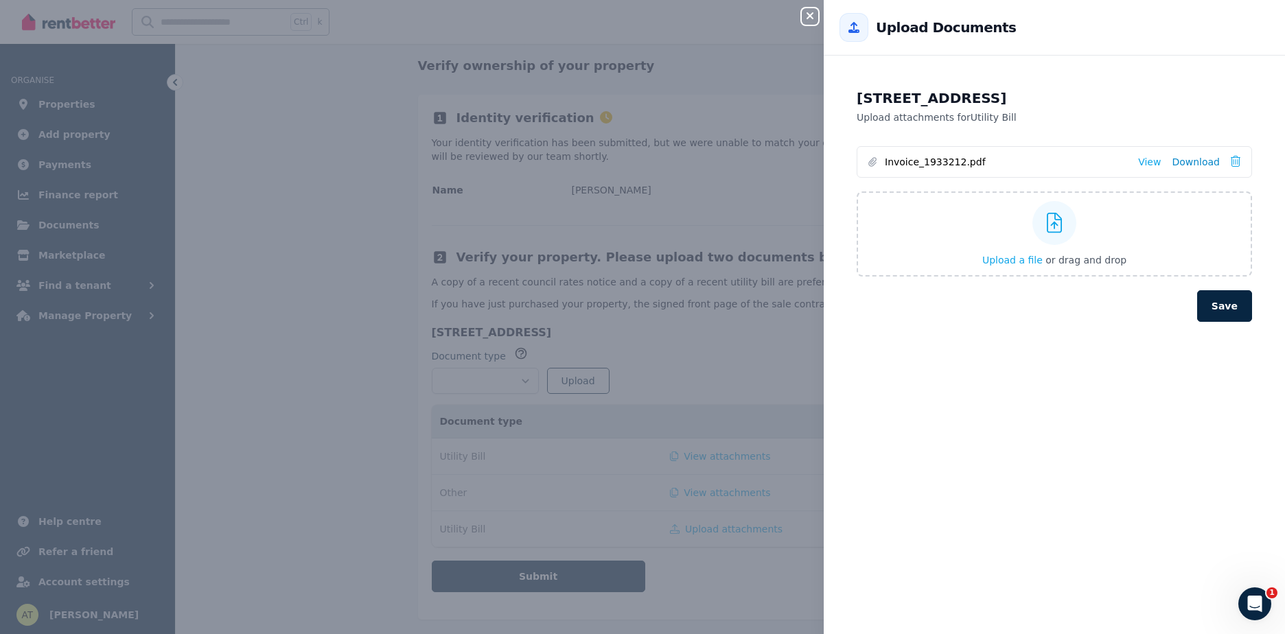
click at [1194, 157] on link "Download" at bounding box center [1196, 162] width 48 height 14
click at [813, 11] on icon "button" at bounding box center [810, 15] width 16 height 11
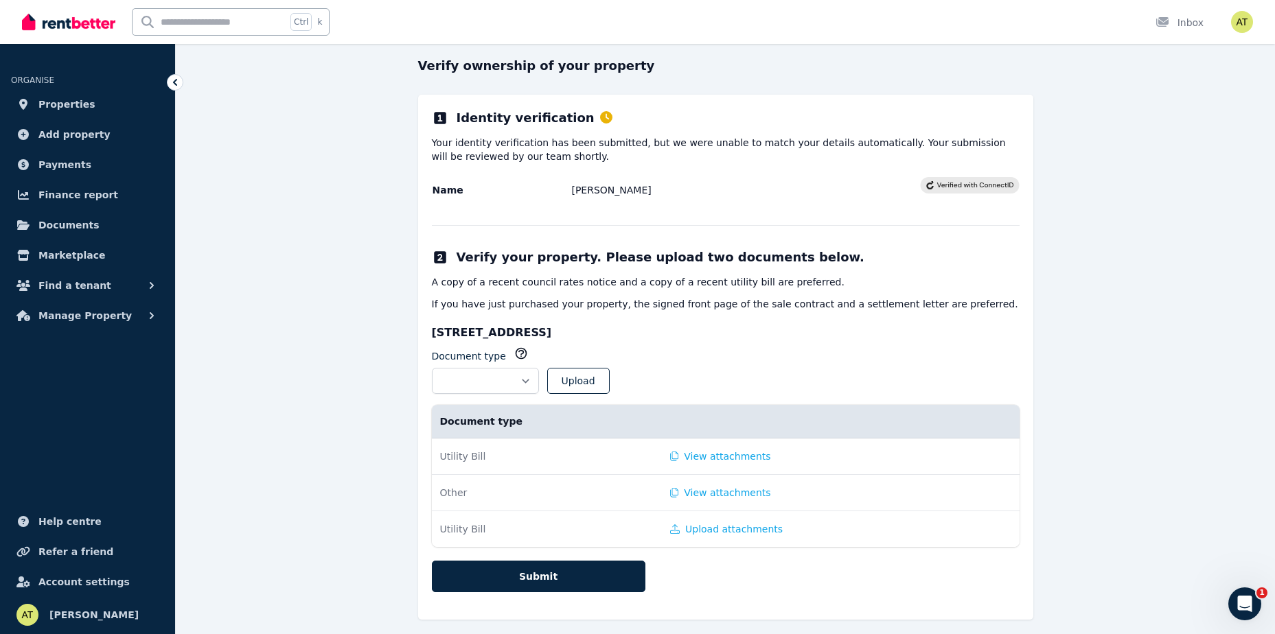
click at [685, 535] on td "Upload attachments" at bounding box center [812, 529] width 300 height 36
click at [689, 530] on button "Upload attachments" at bounding box center [726, 529] width 113 height 14
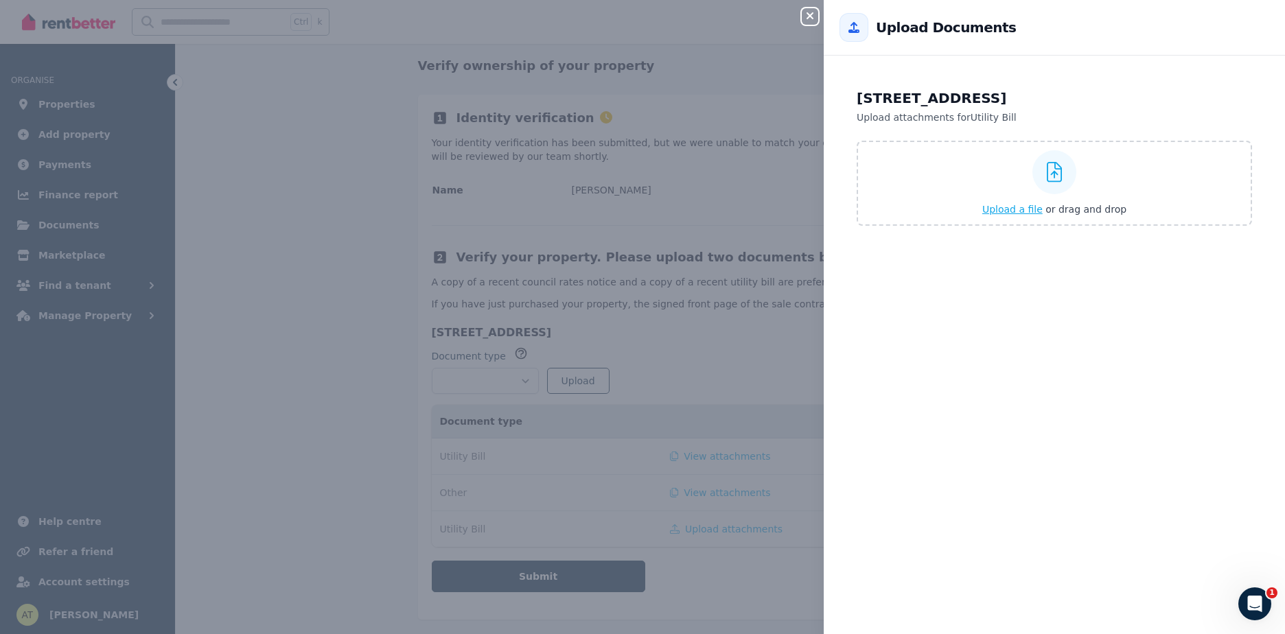
click at [1010, 205] on span "Upload a file" at bounding box center [1012, 209] width 60 height 11
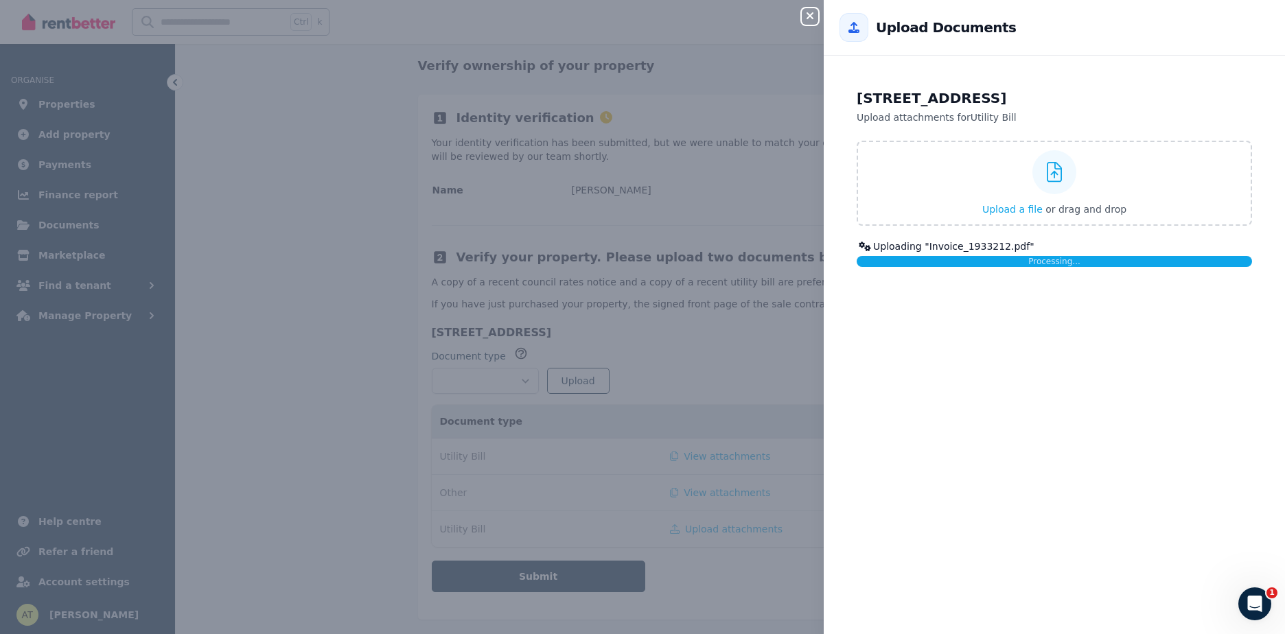
click at [830, 255] on div "Unit 101a/27 Lonsdale St, Braddon ACT 2612 Upload attachments for Utility Bill …" at bounding box center [1054, 177] width 461 height 211
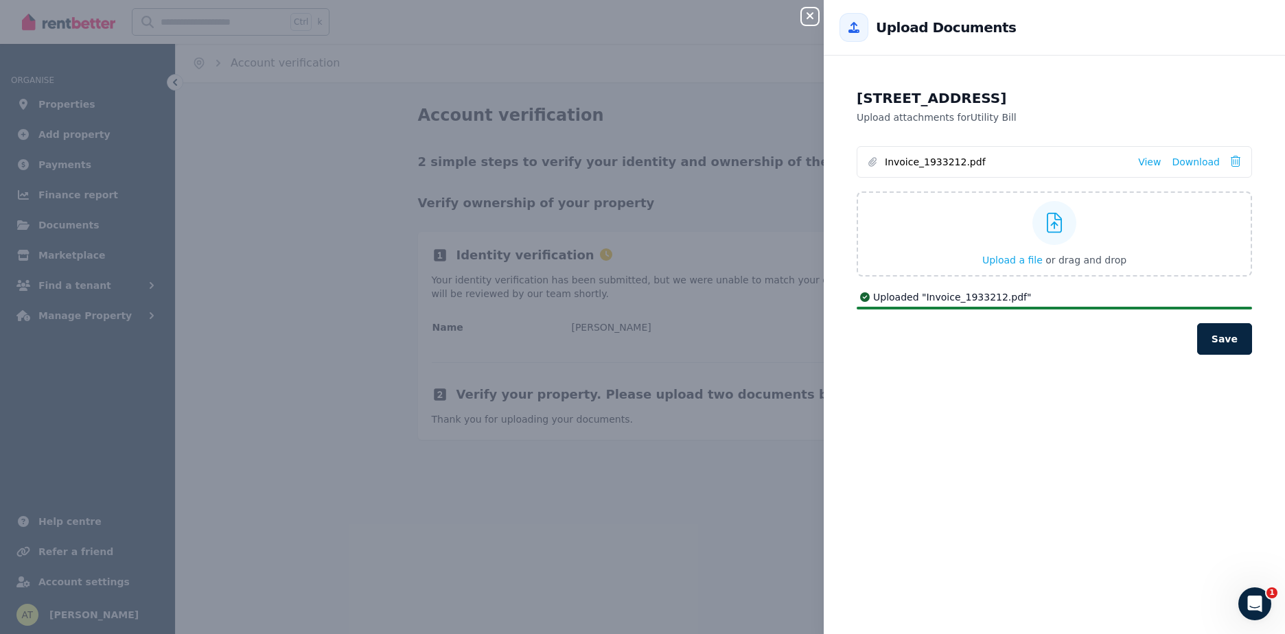
scroll to position [0, 0]
click at [813, 12] on icon "button" at bounding box center [810, 15] width 16 height 11
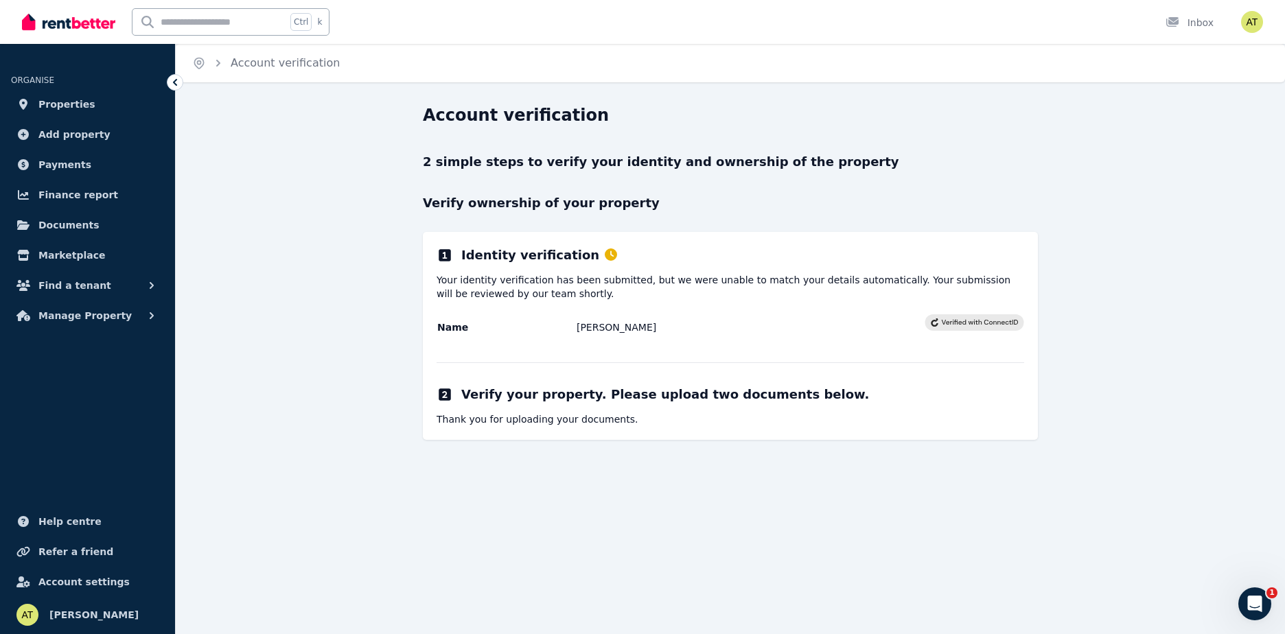
click at [551, 517] on div "Home Account verification Account verification 2 simple steps to verify your id…" at bounding box center [642, 317] width 1285 height 634
click at [111, 93] on link "Properties" at bounding box center [87, 104] width 153 height 27
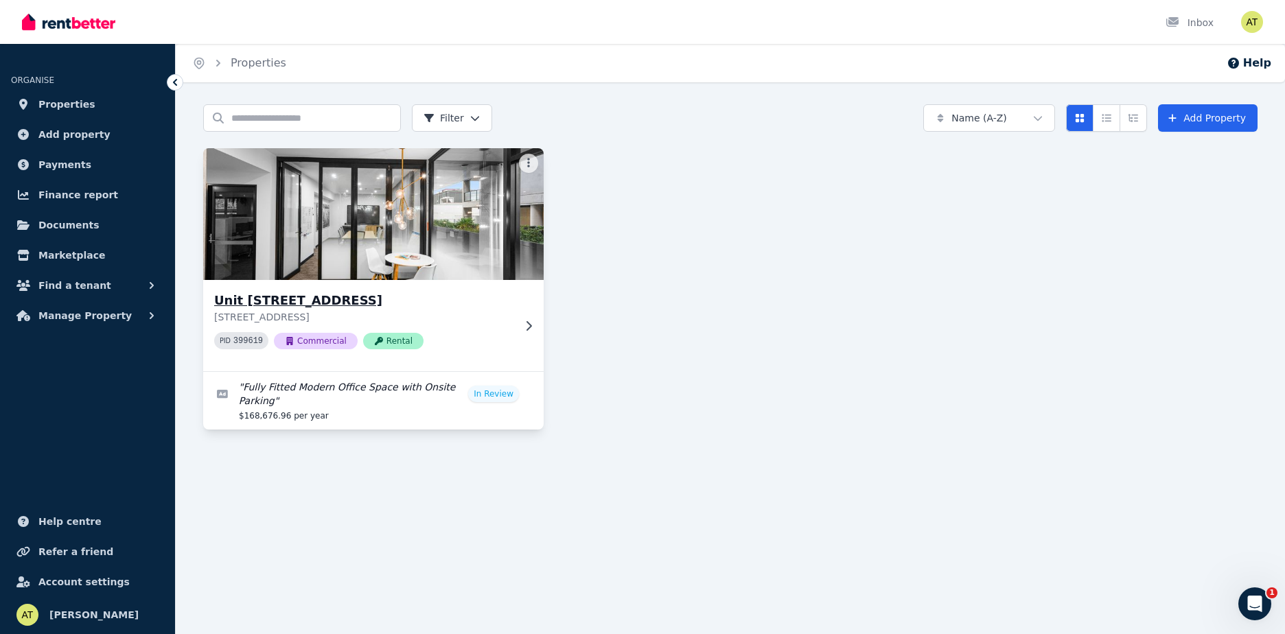
click at [522, 325] on icon at bounding box center [529, 326] width 14 height 11
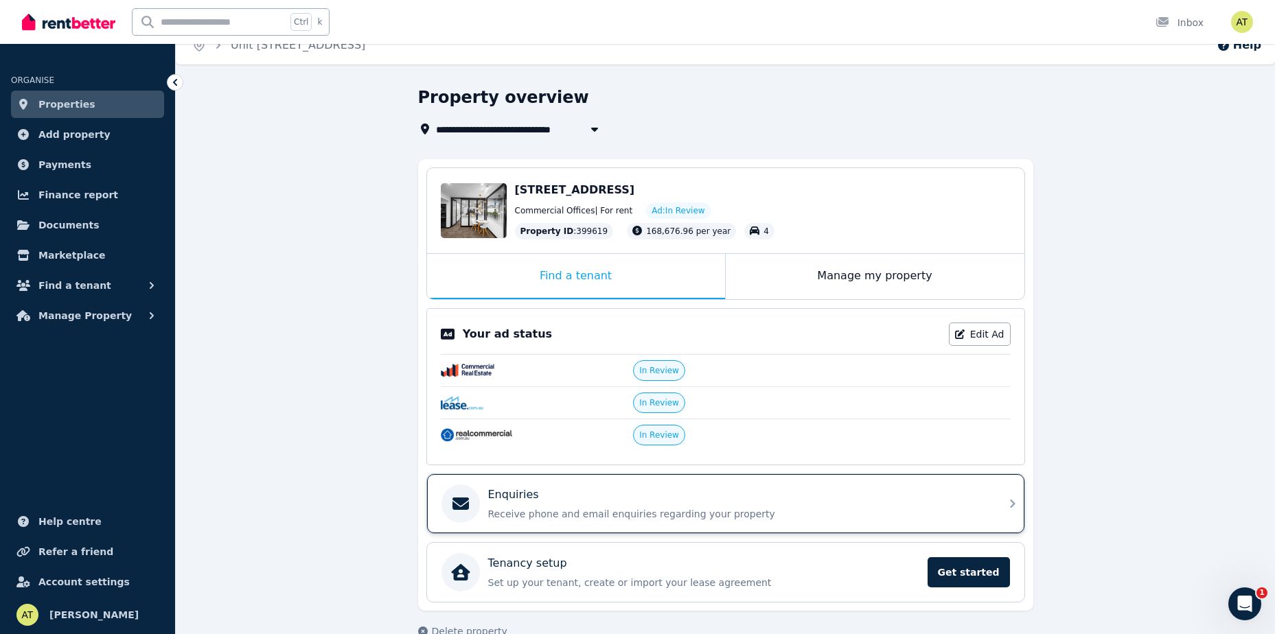
scroll to position [47, 0]
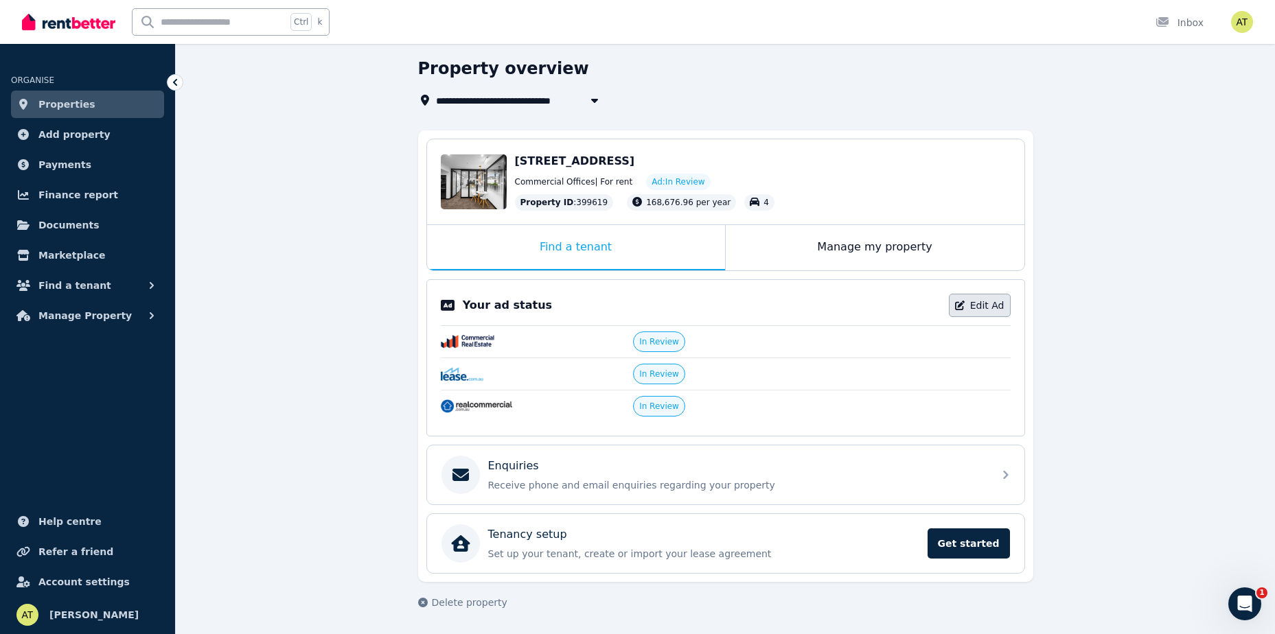
click at [989, 299] on link "Edit Ad" at bounding box center [980, 305] width 62 height 23
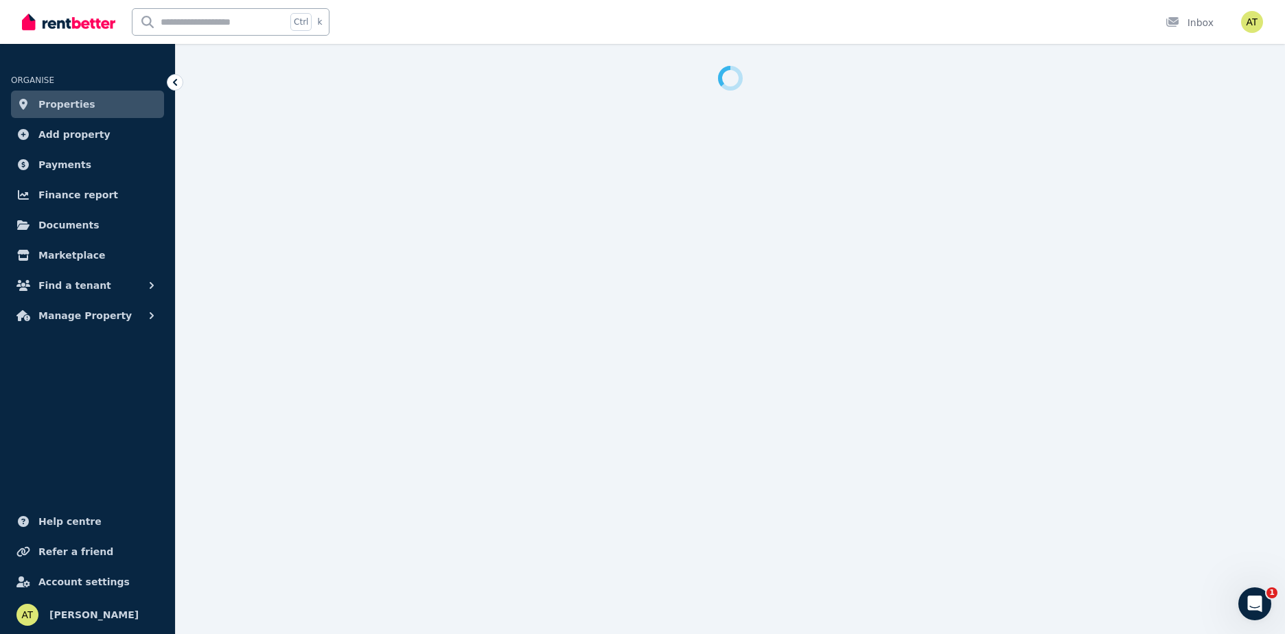
select select "***"
select select "**********"
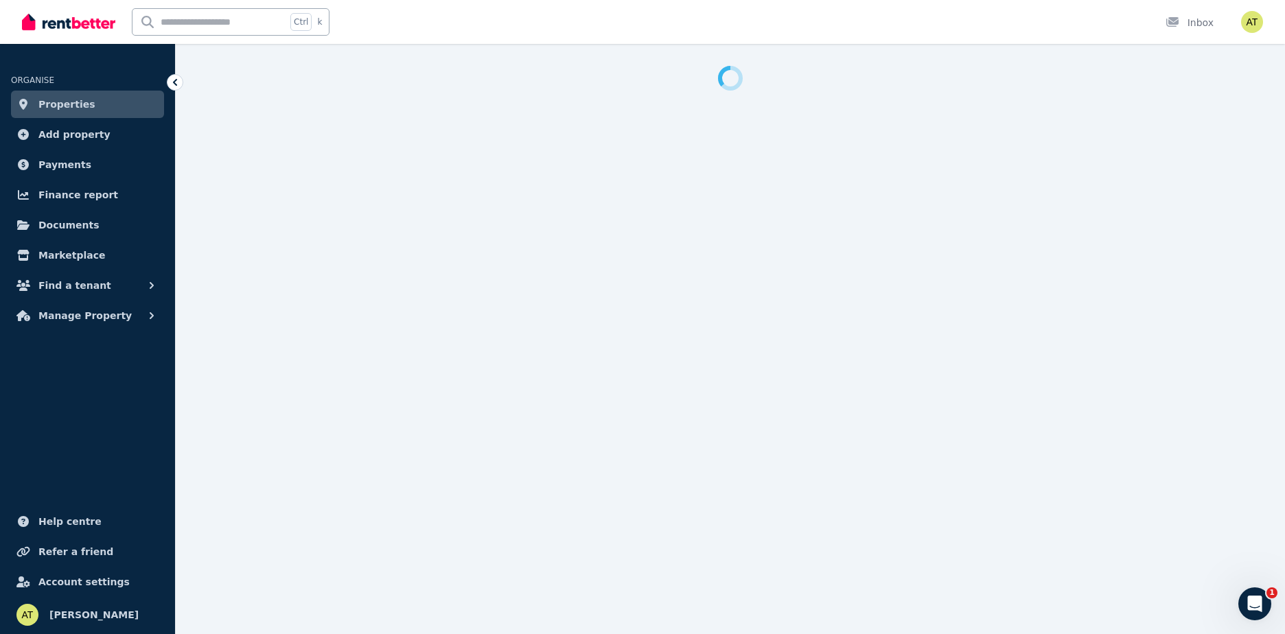
select select "**********"
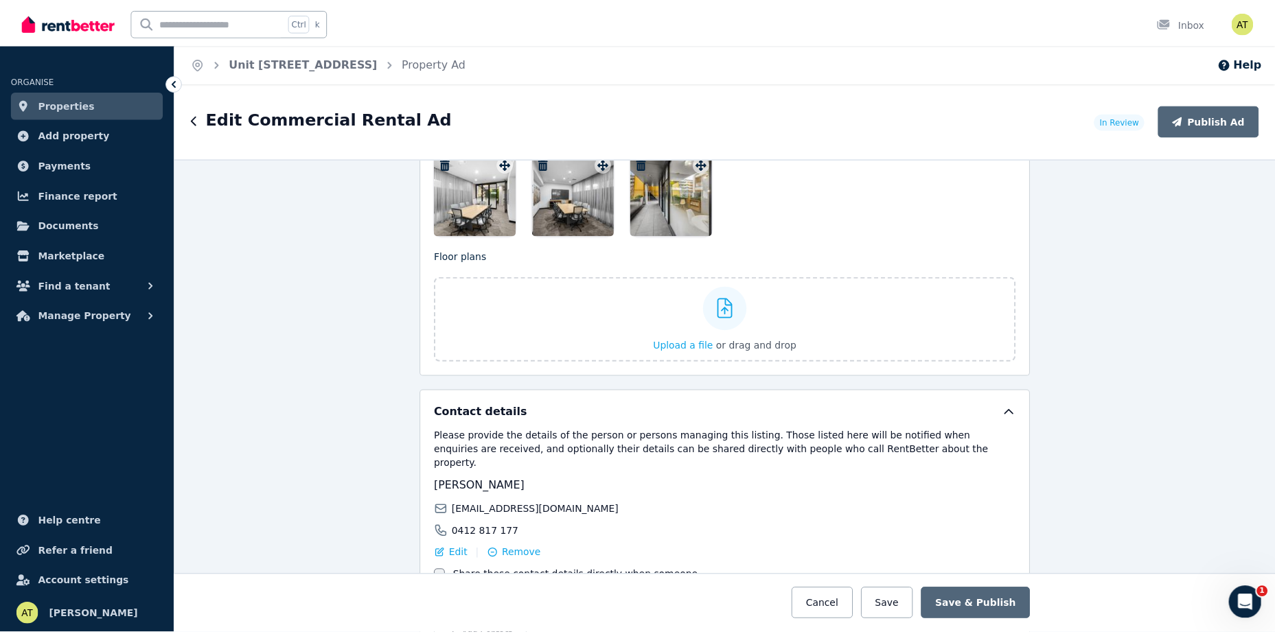
scroll to position [2214, 0]
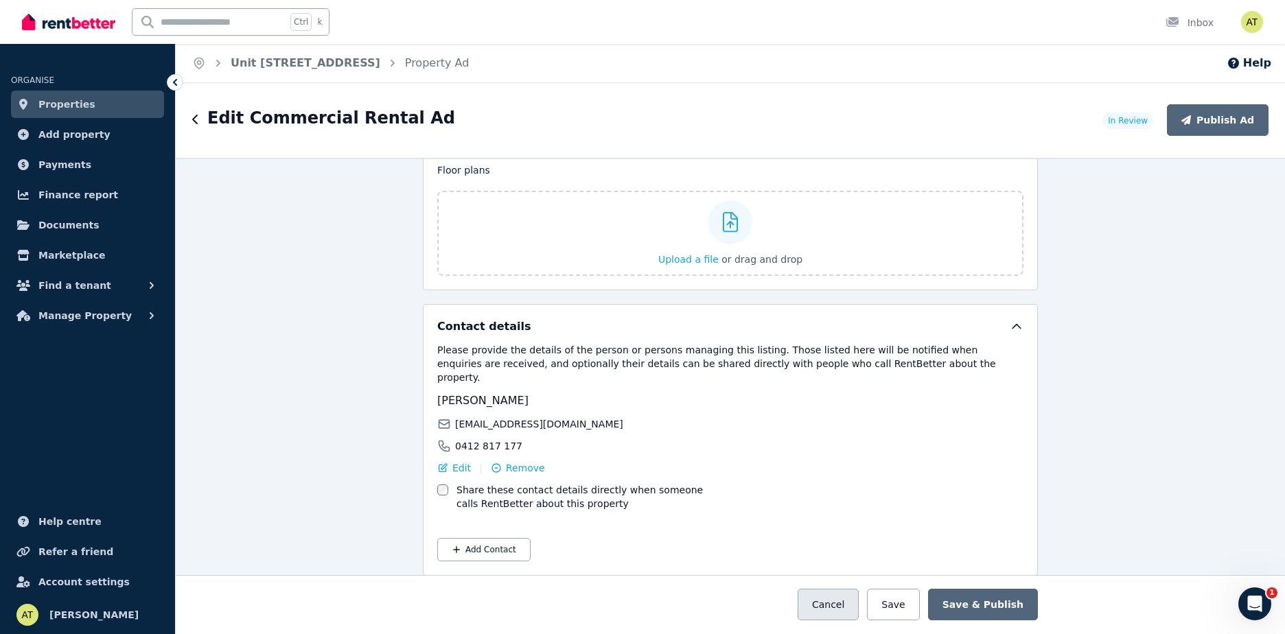
click at [859, 613] on button "Cancel" at bounding box center [828, 605] width 61 height 32
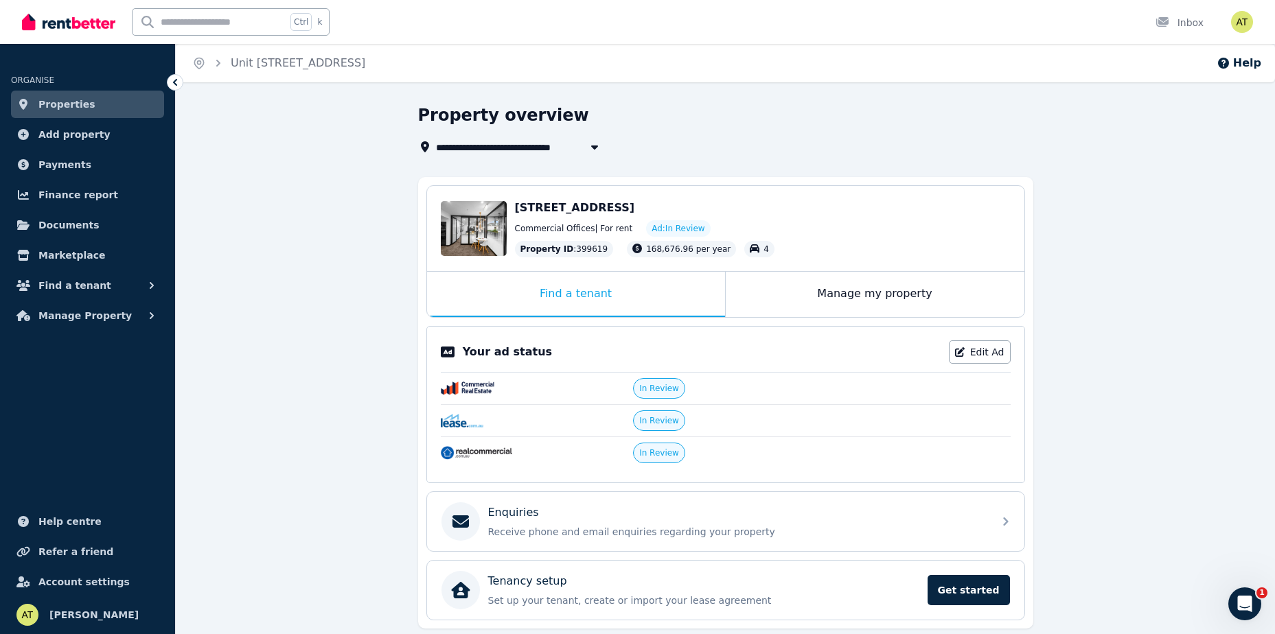
click at [89, 26] on img at bounding box center [68, 22] width 93 height 21
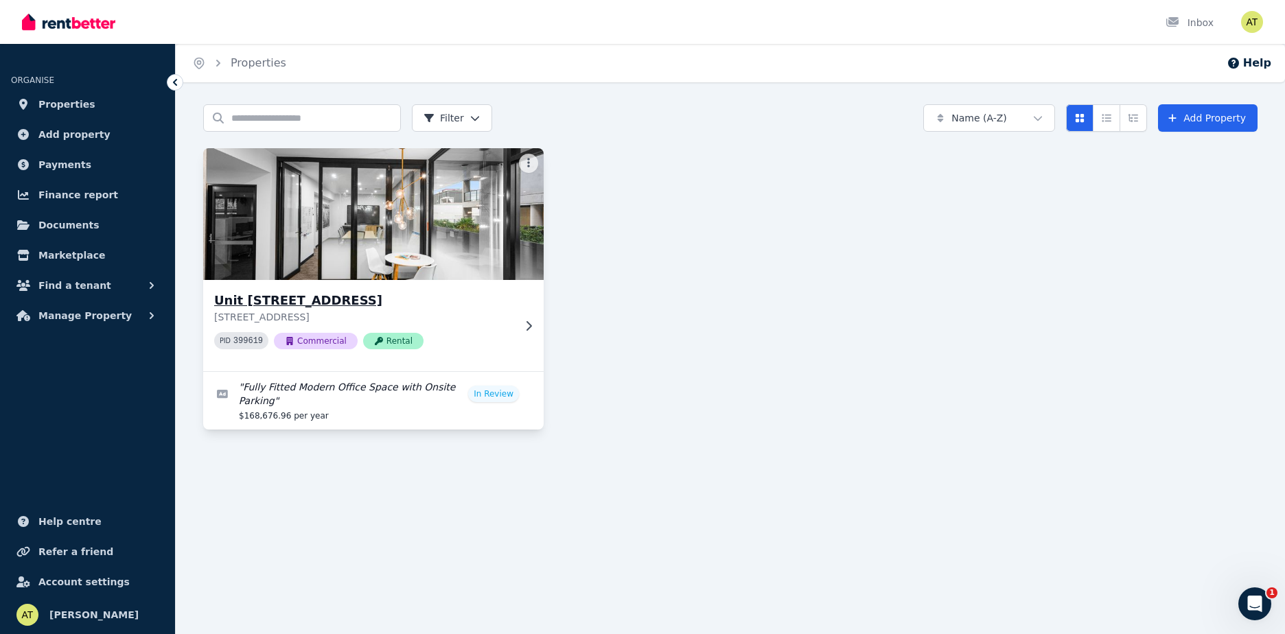
click at [390, 297] on h3 "Unit [STREET_ADDRESS]" at bounding box center [363, 300] width 299 height 19
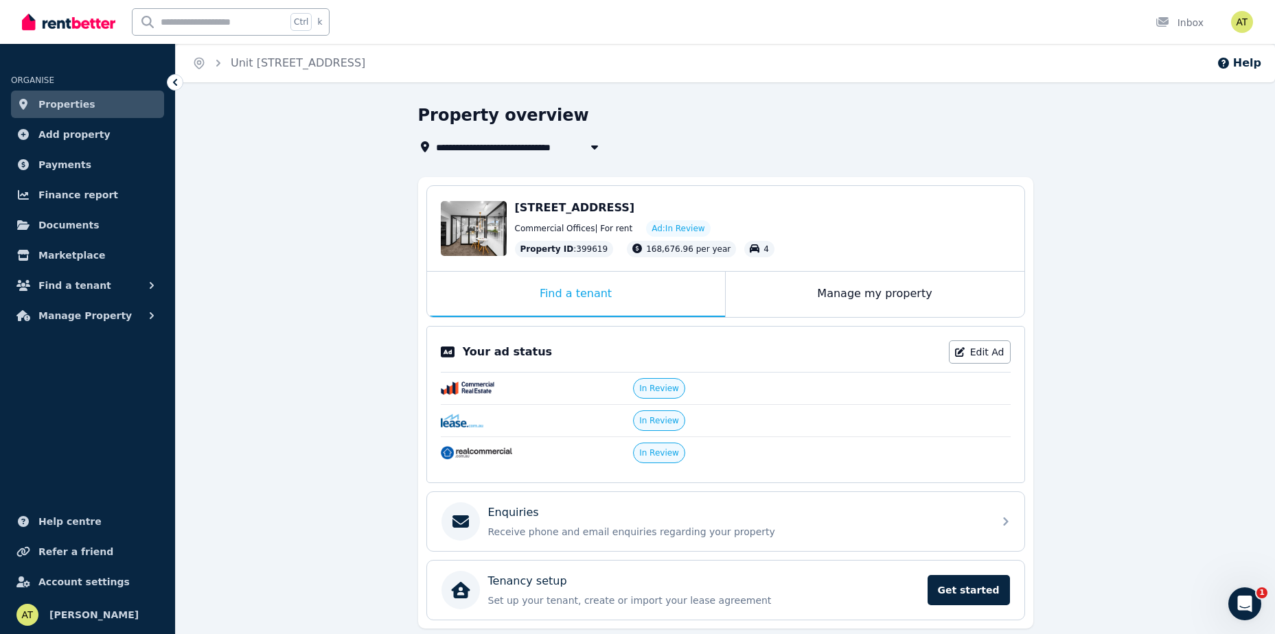
scroll to position [47, 0]
